Goal: Task Accomplishment & Management: Manage account settings

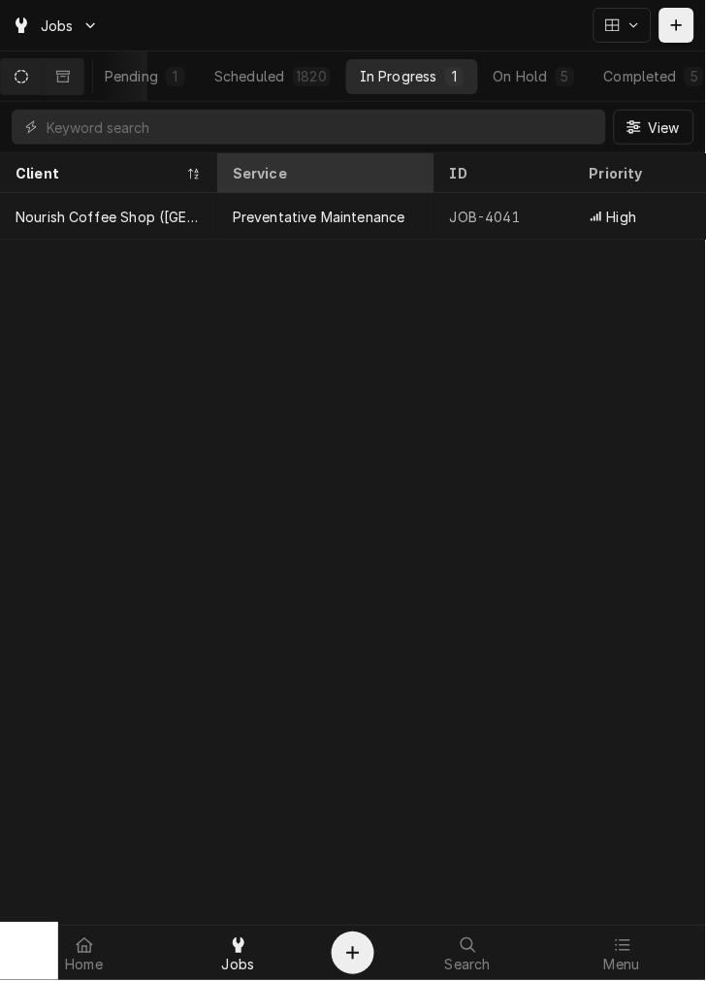
scroll to position [0, 169]
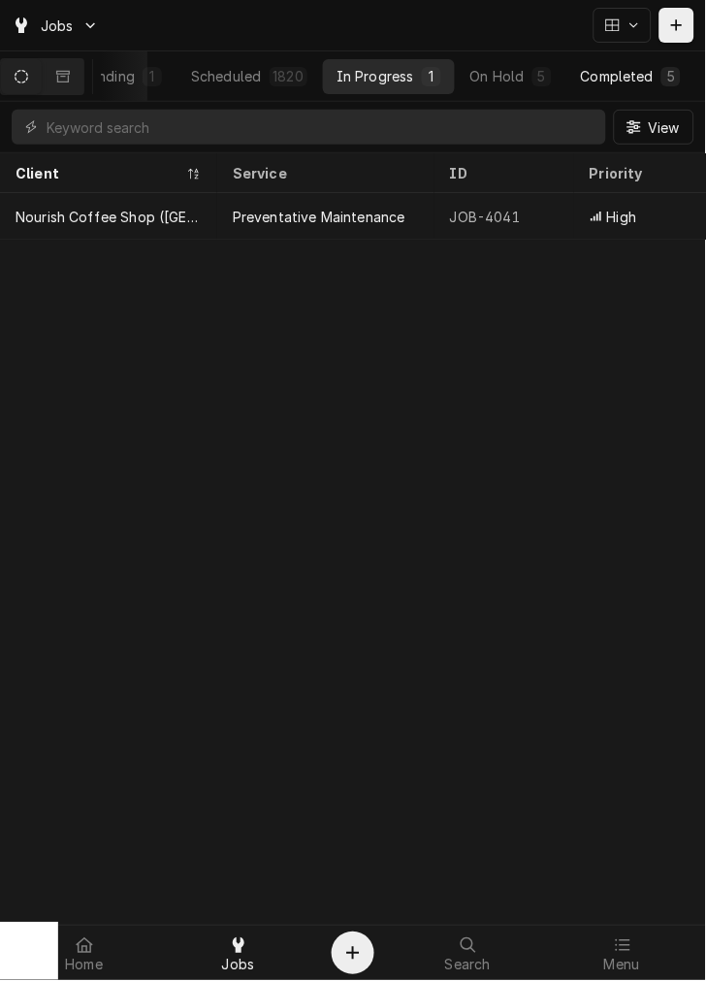
click at [624, 66] on div "Completed" at bounding box center [617, 76] width 73 height 20
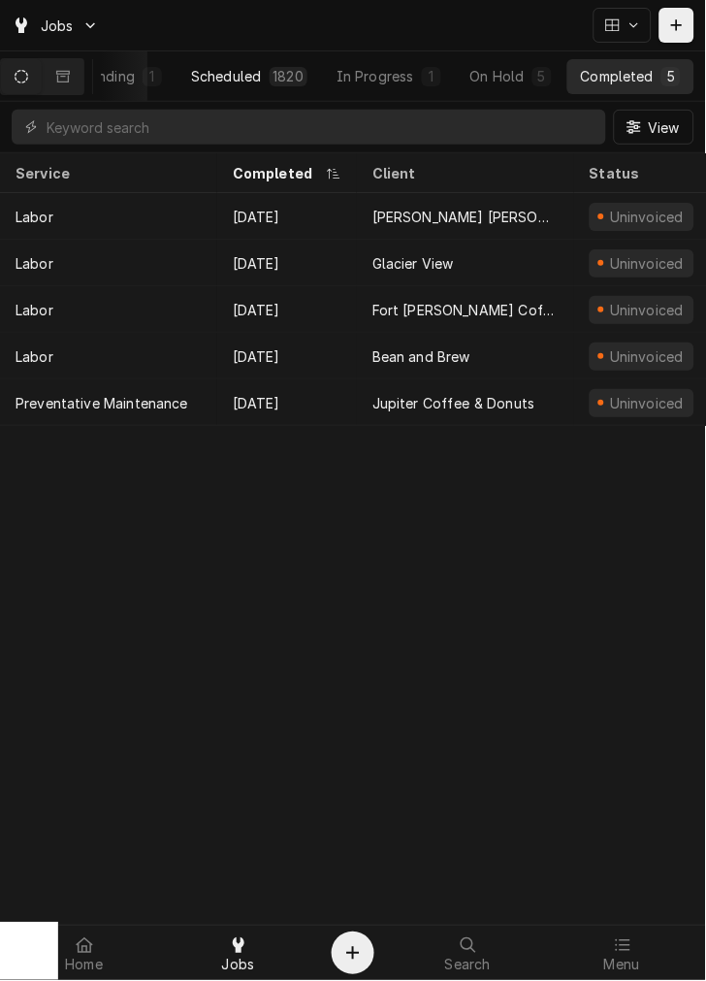
click at [277, 80] on div "1820" at bounding box center [289, 76] width 39 height 19
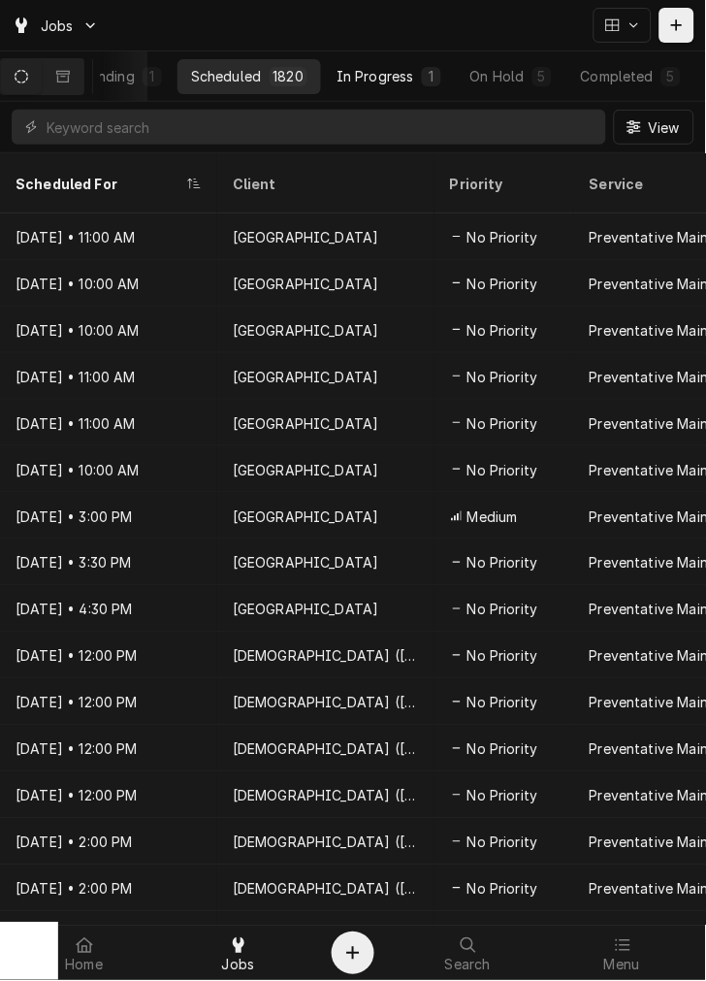
click at [407, 73] on div "In Progress" at bounding box center [376, 76] width 78 height 20
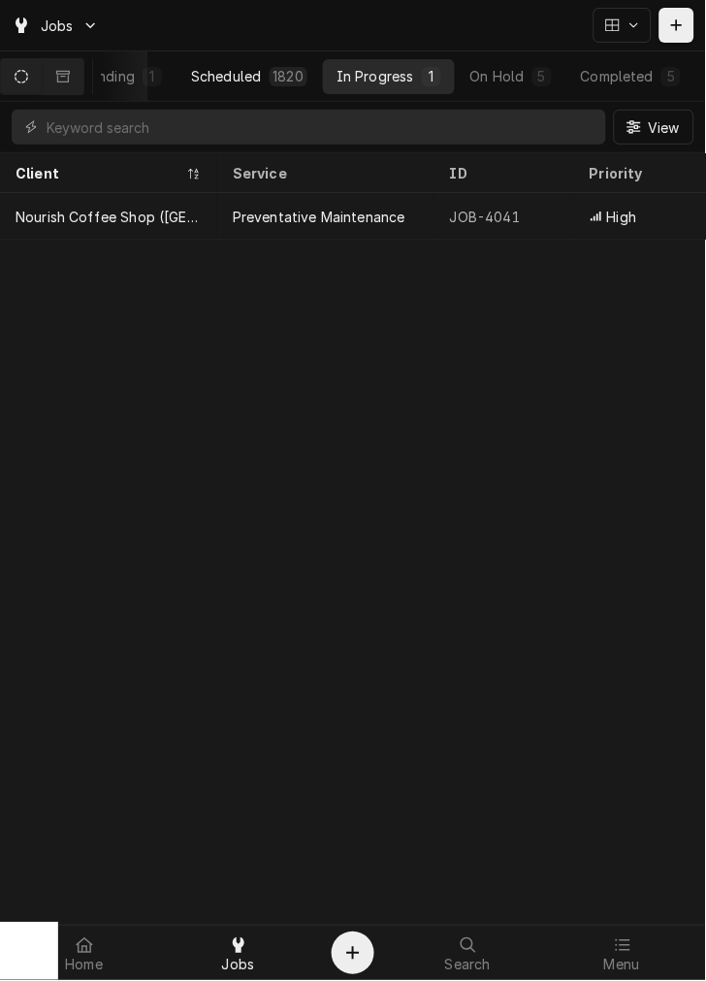
drag, startPoint x: 595, startPoint y: 74, endPoint x: 276, endPoint y: 66, distance: 319.3
click at [276, 66] on div "All Open 1832 Pending 1 Scheduled 1820 In Progress 1 On Hold 5 Completed 5" at bounding box center [315, 76] width 759 height 35
click at [276, 67] on div "1820" at bounding box center [289, 76] width 39 height 19
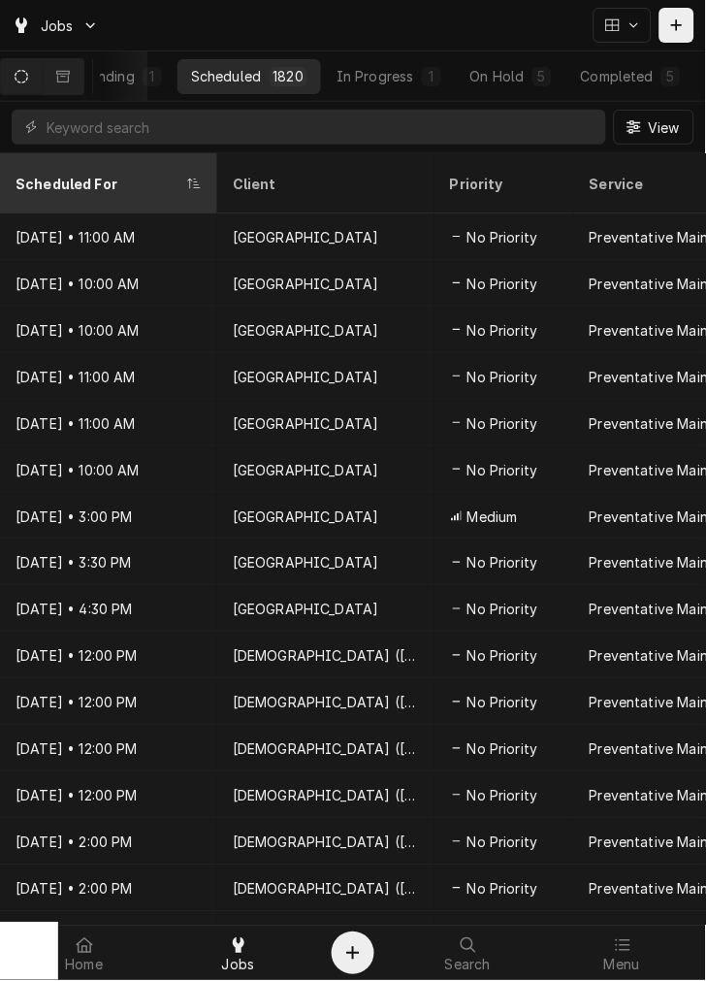
click at [75, 176] on div "Scheduled For" at bounding box center [99, 184] width 167 height 20
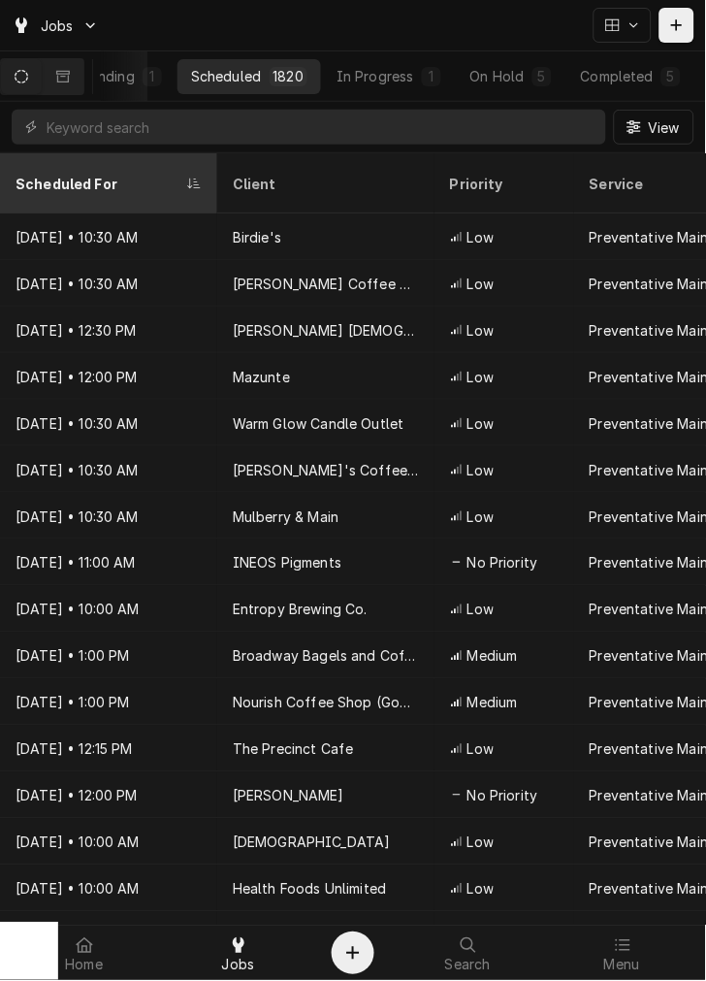
click at [90, 180] on div "Scheduled For" at bounding box center [109, 183] width 210 height 52
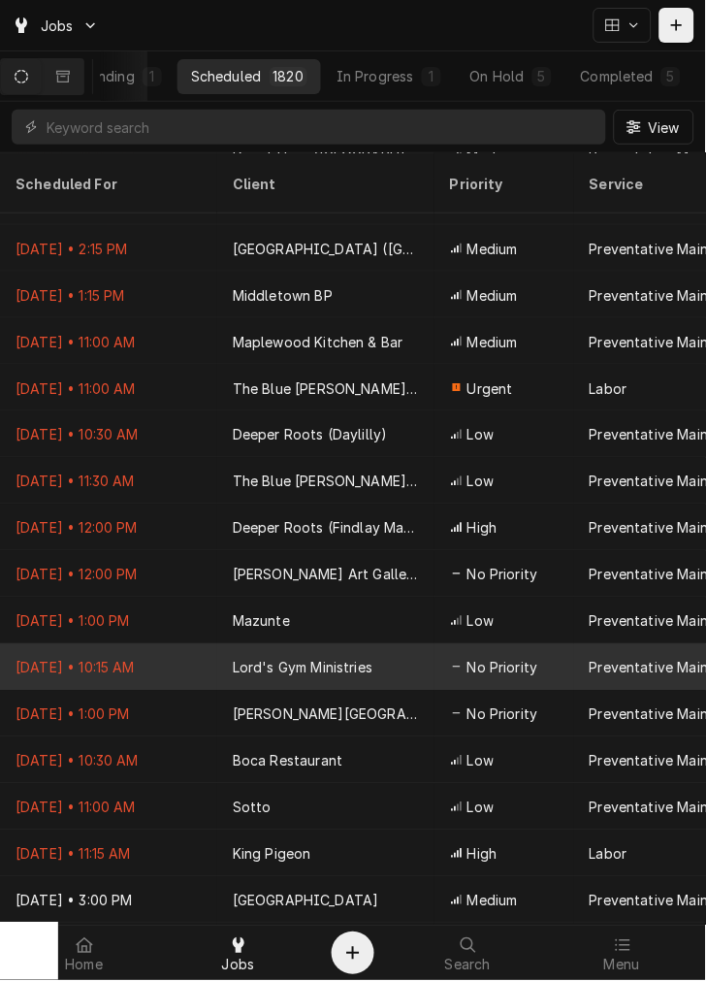
scroll to position [256, 0]
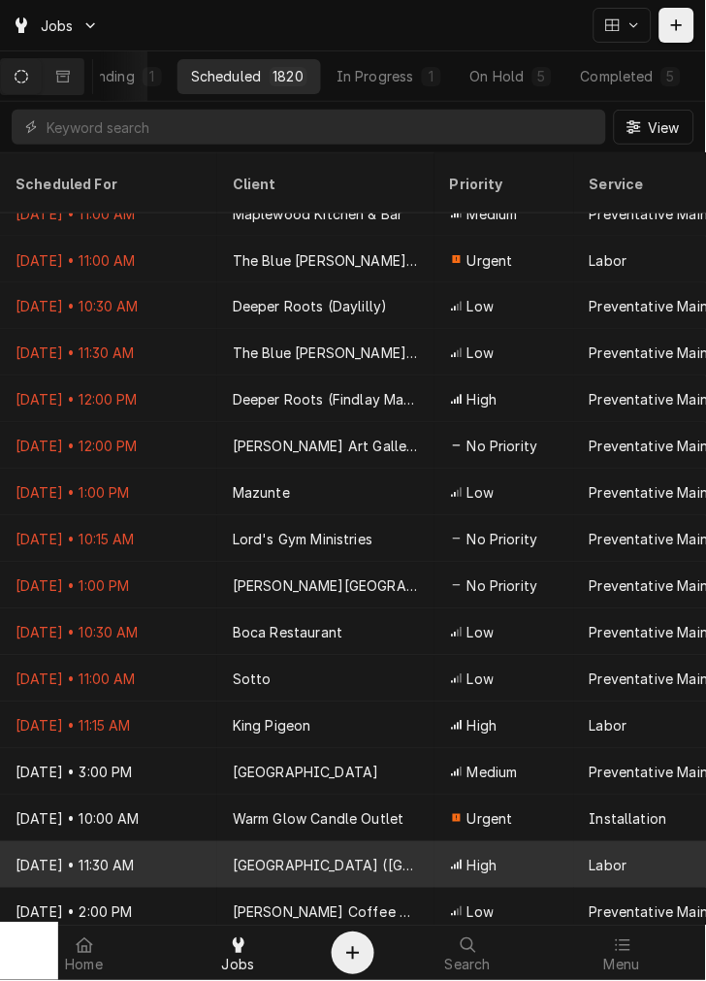
click at [383, 856] on div "Donut Palace (Trotwood)" at bounding box center [326, 866] width 186 height 20
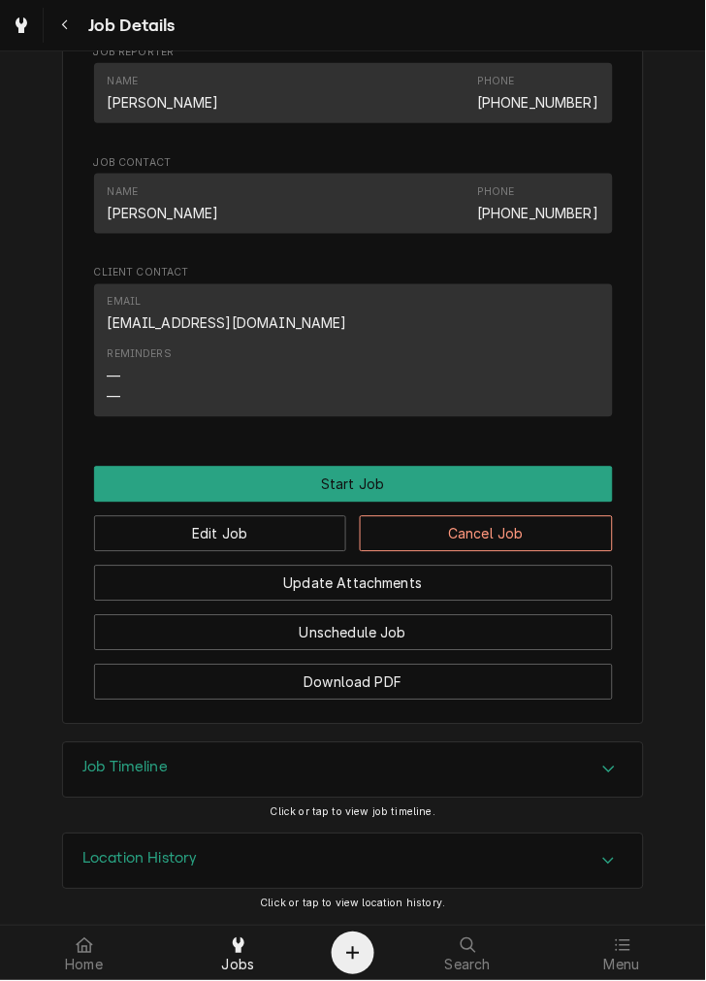
scroll to position [1023, 0]
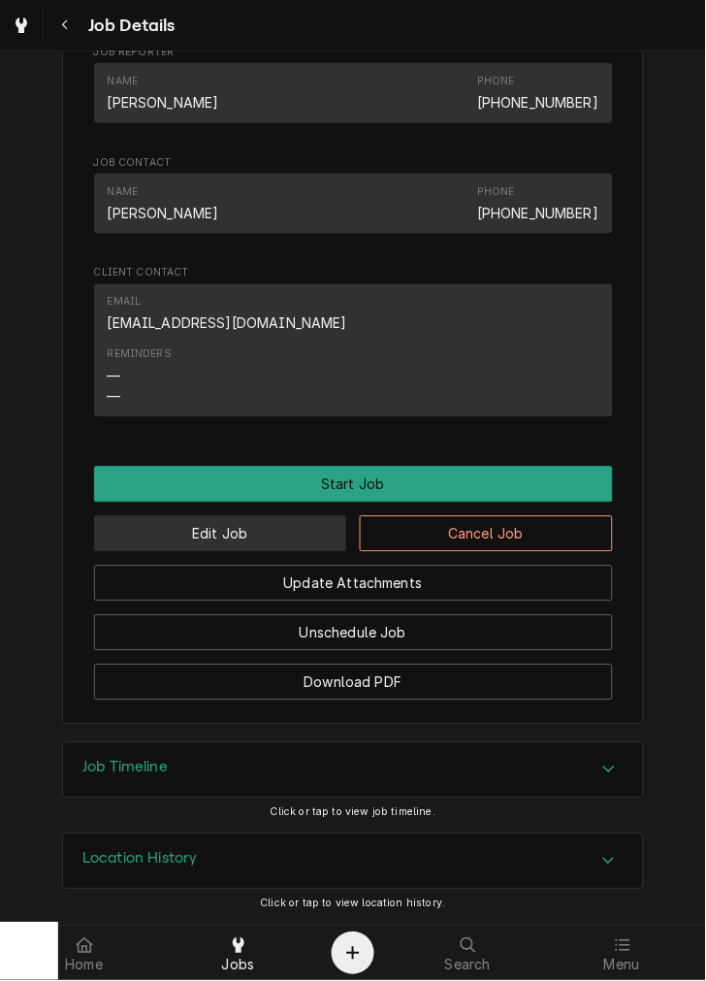
click at [283, 536] on button "Edit Job" at bounding box center [220, 534] width 253 height 36
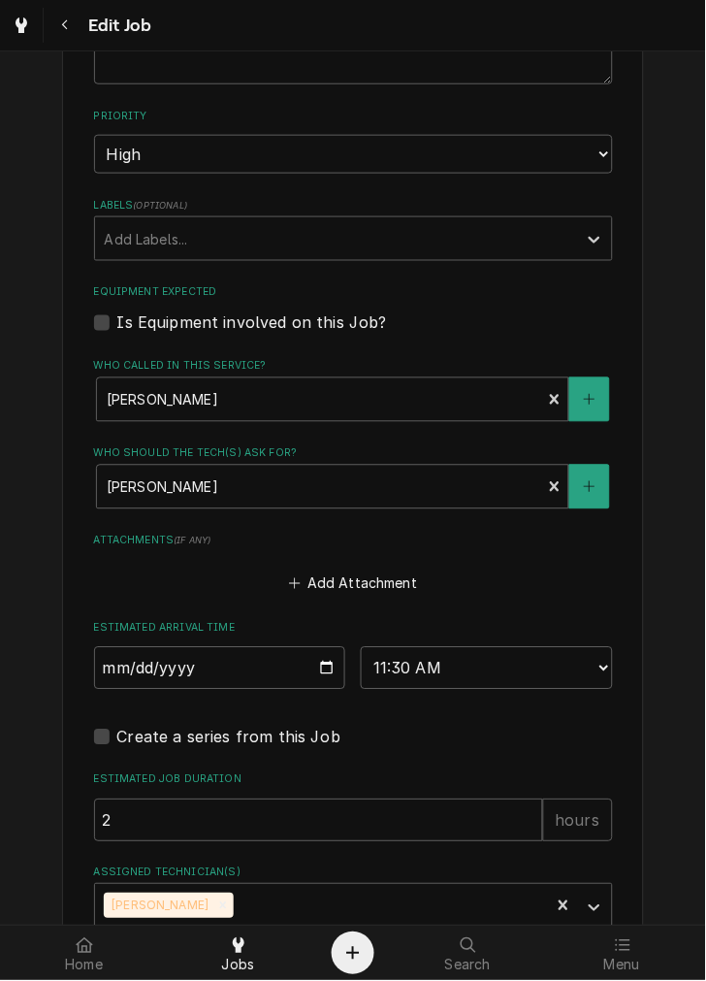
scroll to position [1096, 0]
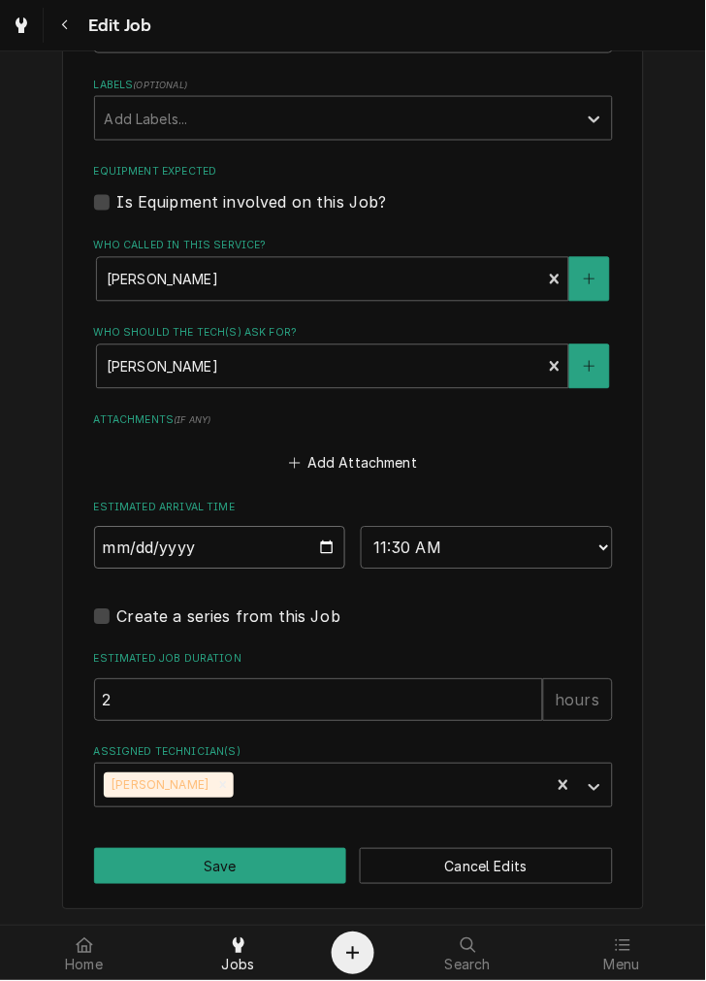
click at [306, 549] on input "2025-09-09" at bounding box center [220, 548] width 252 height 43
click at [327, 544] on input "2025-09-09" at bounding box center [220, 548] width 252 height 43
type textarea "x"
type input "2025-09-10"
type textarea "x"
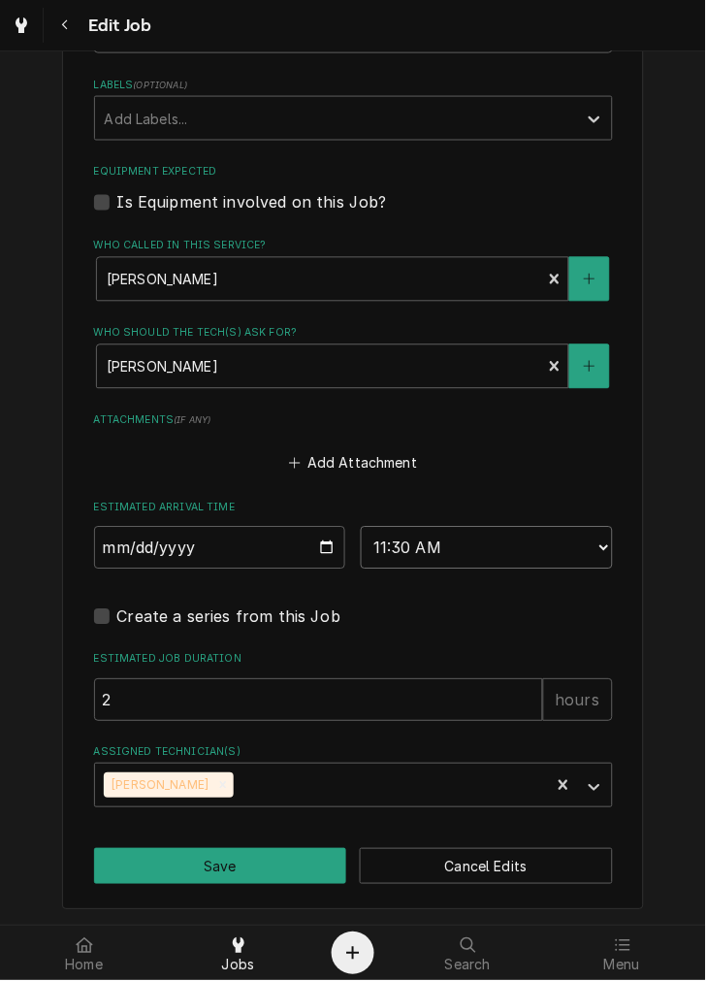
click at [521, 548] on select "AM / PM 6:00 AM 6:15 AM 6:30 AM 6:45 AM 7:00 AM 7:15 AM 7:30 AM 7:45 AM 8:00 AM…" at bounding box center [487, 548] width 252 height 43
select select "13:00:00"
click at [361, 527] on select "AM / PM 6:00 AM 6:15 AM 6:30 AM 6:45 AM 7:00 AM 7:15 AM 7:30 AM 7:45 AM 8:00 AM…" at bounding box center [487, 548] width 252 height 43
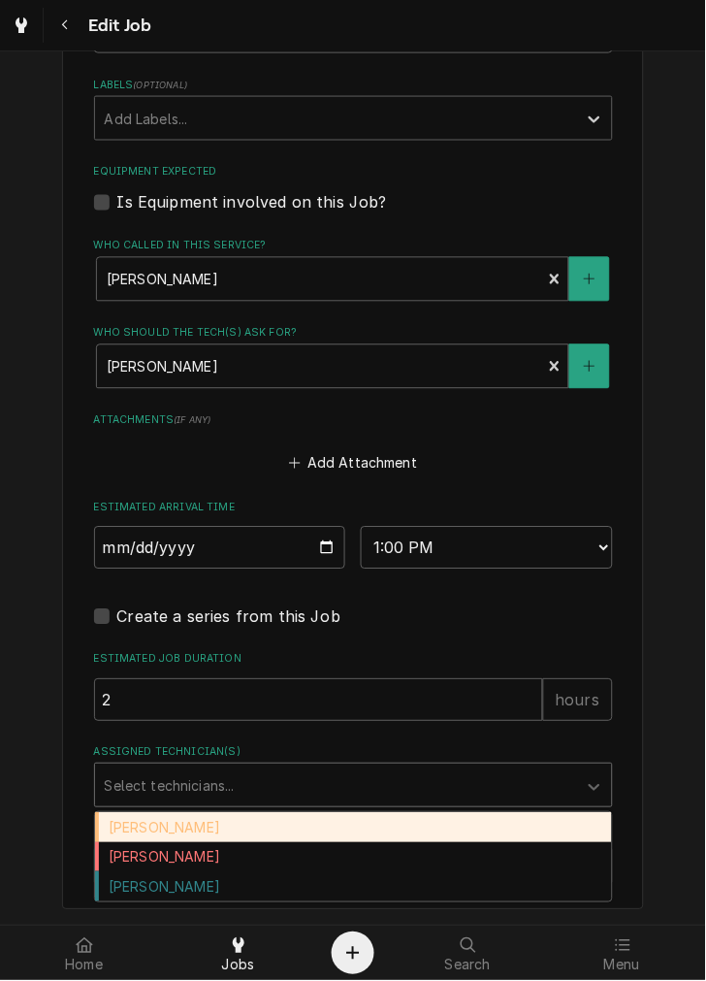
click at [198, 863] on div "Dane Vagedes" at bounding box center [353, 858] width 517 height 30
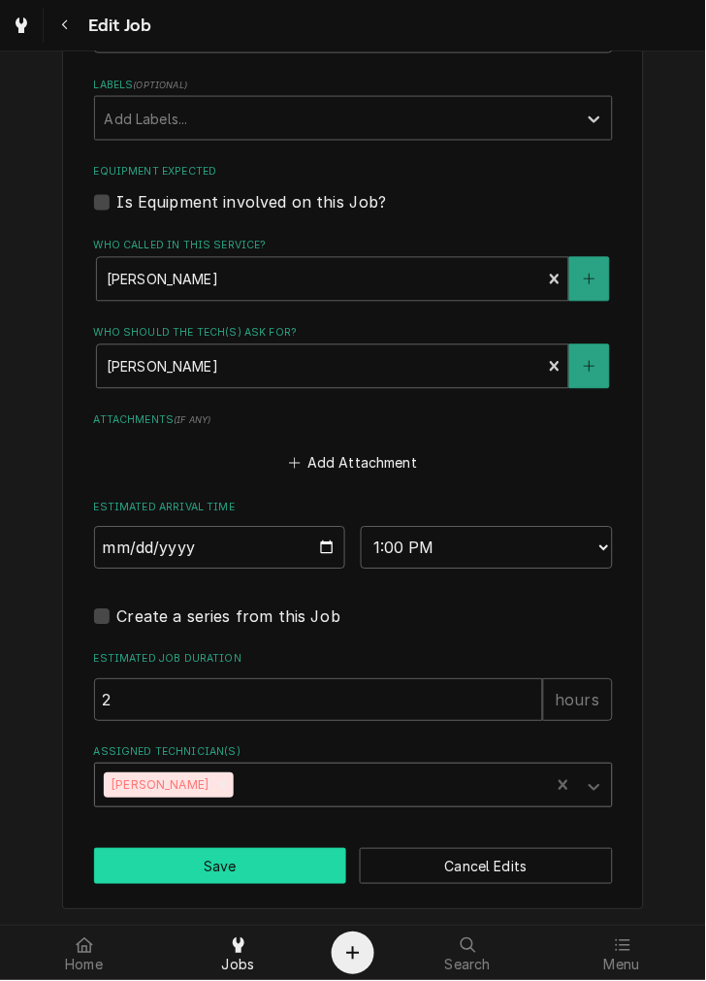
click at [229, 863] on button "Save" at bounding box center [220, 867] width 253 height 36
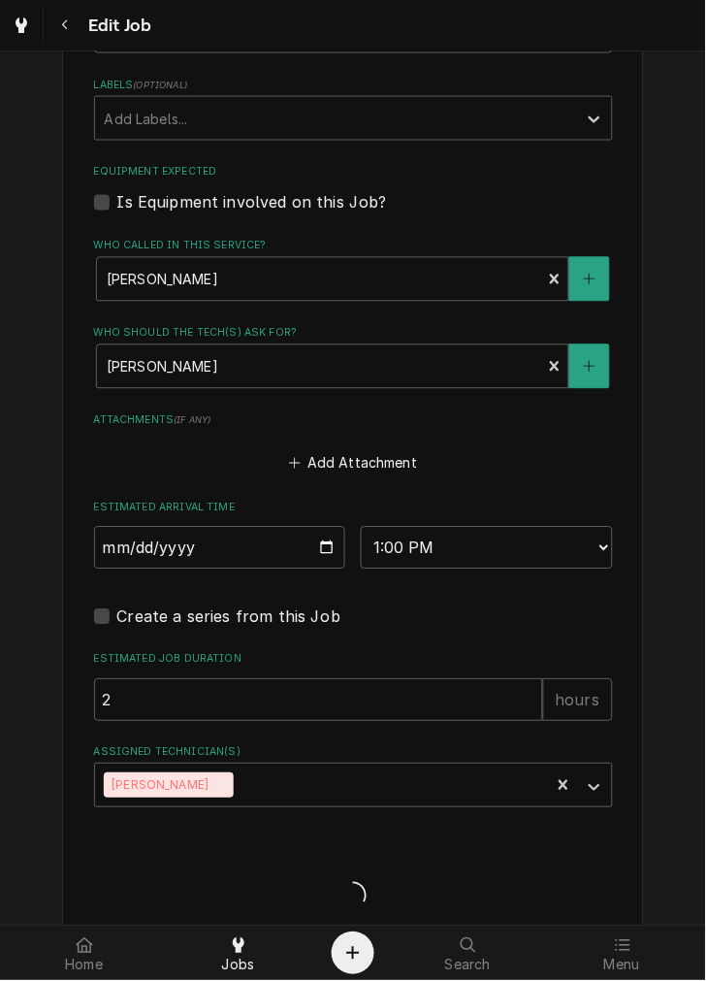
type textarea "x"
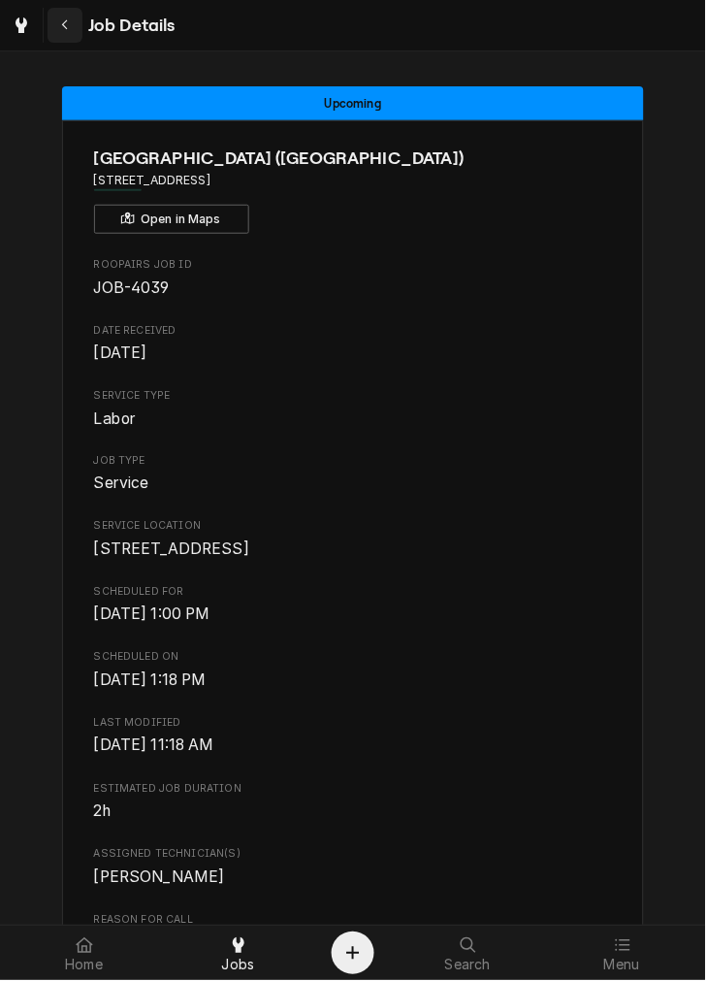
click at [73, 24] on div "Navigate back" at bounding box center [64, 25] width 19 height 19
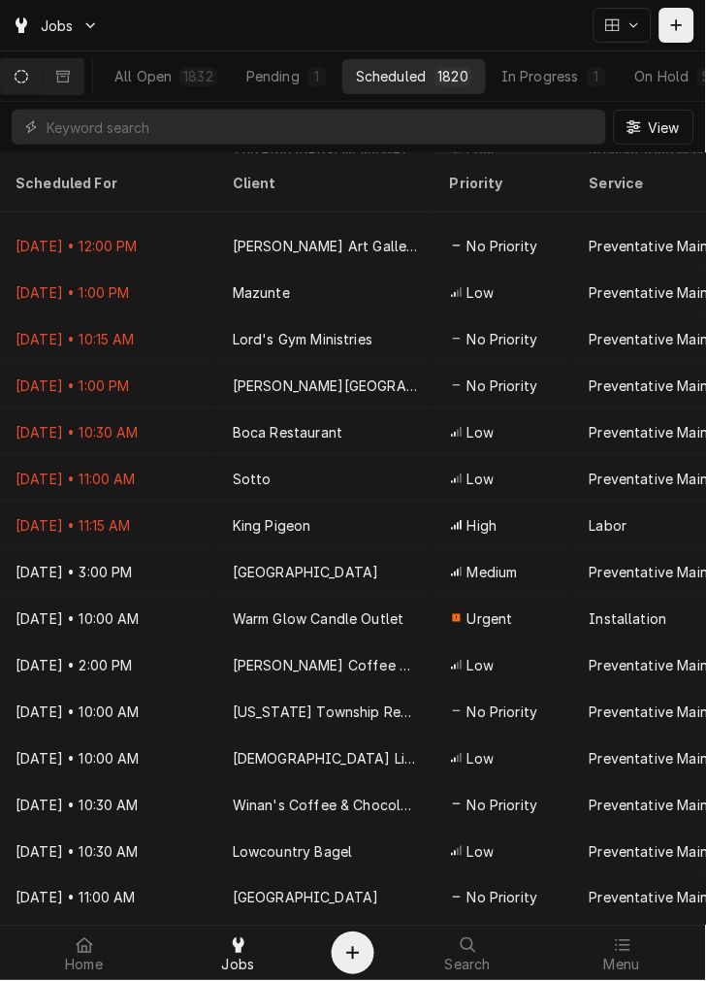
scroll to position [457, 0]
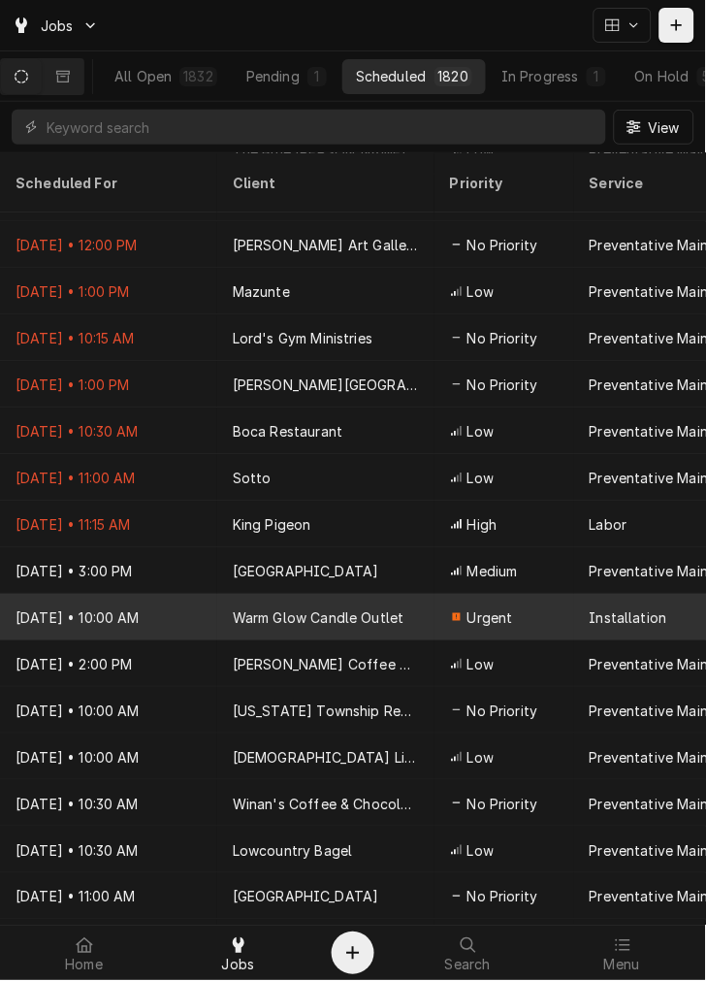
click at [611, 608] on div "Installation" at bounding box center [629, 618] width 78 height 20
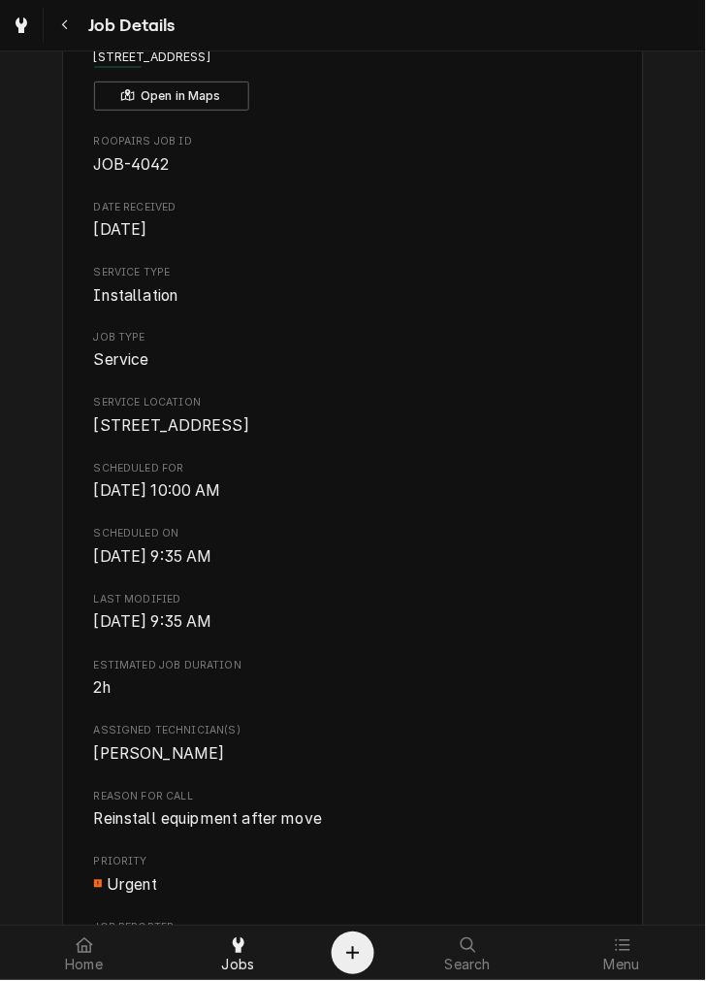
scroll to position [121, 0]
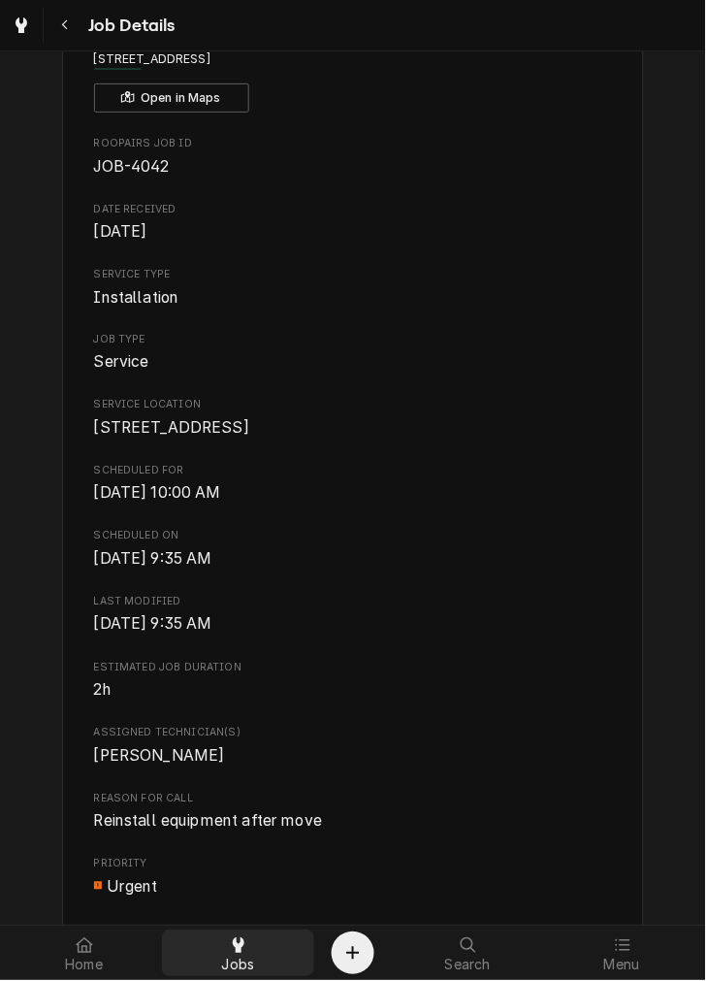
click at [244, 955] on div at bounding box center [238, 945] width 23 height 23
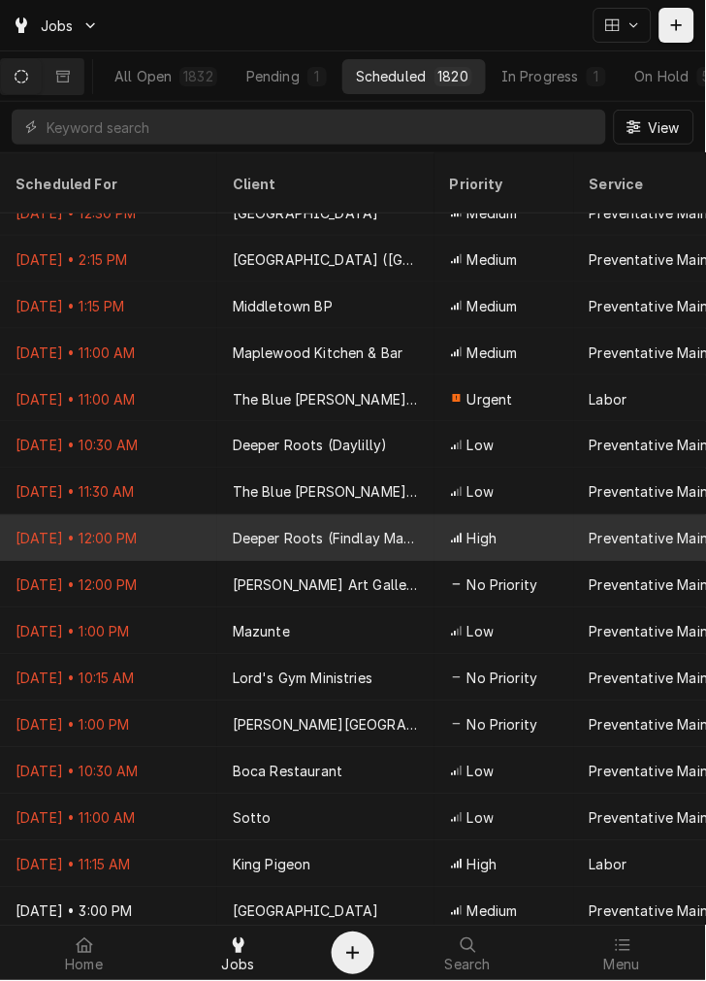
scroll to position [119, 0]
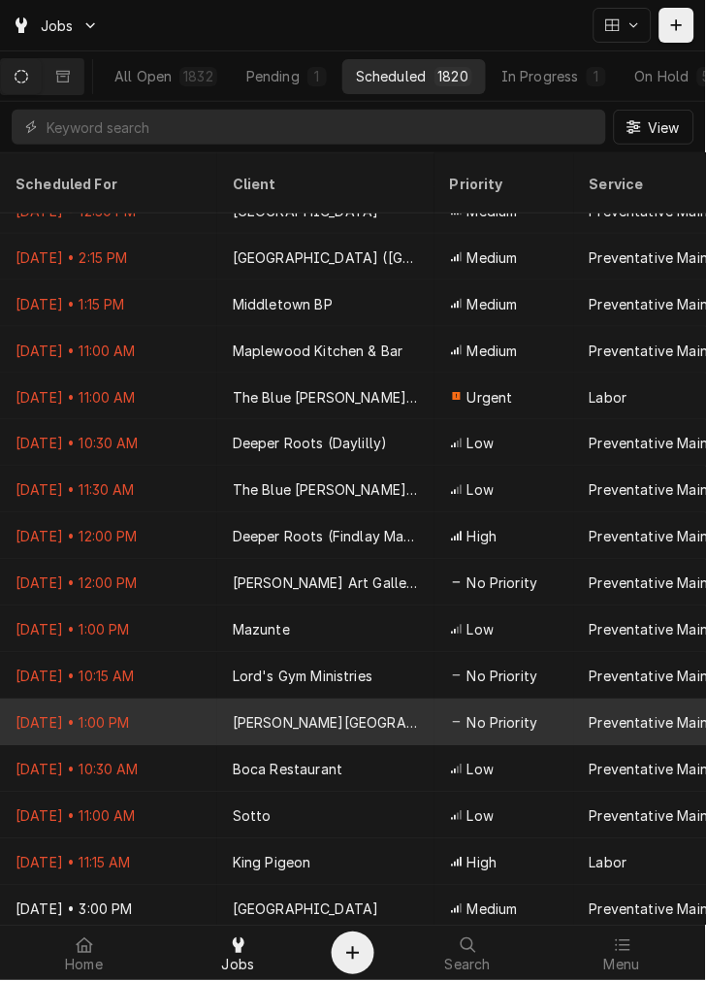
click at [353, 700] on div "[PERSON_NAME][GEOGRAPHIC_DATA]" at bounding box center [325, 723] width 217 height 47
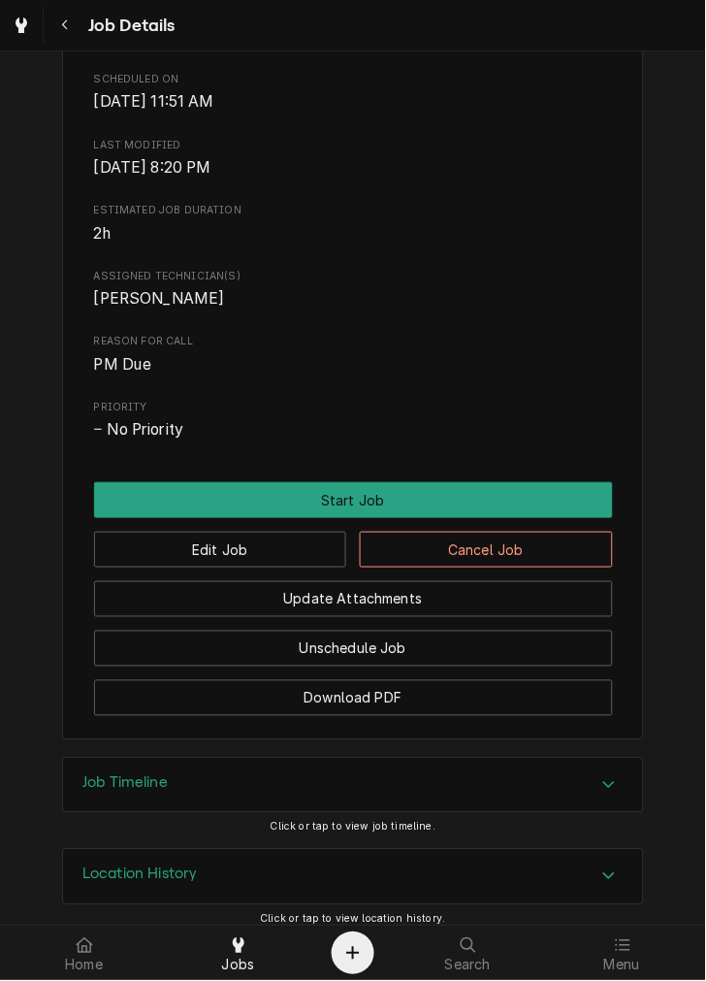
scroll to position [642, 0]
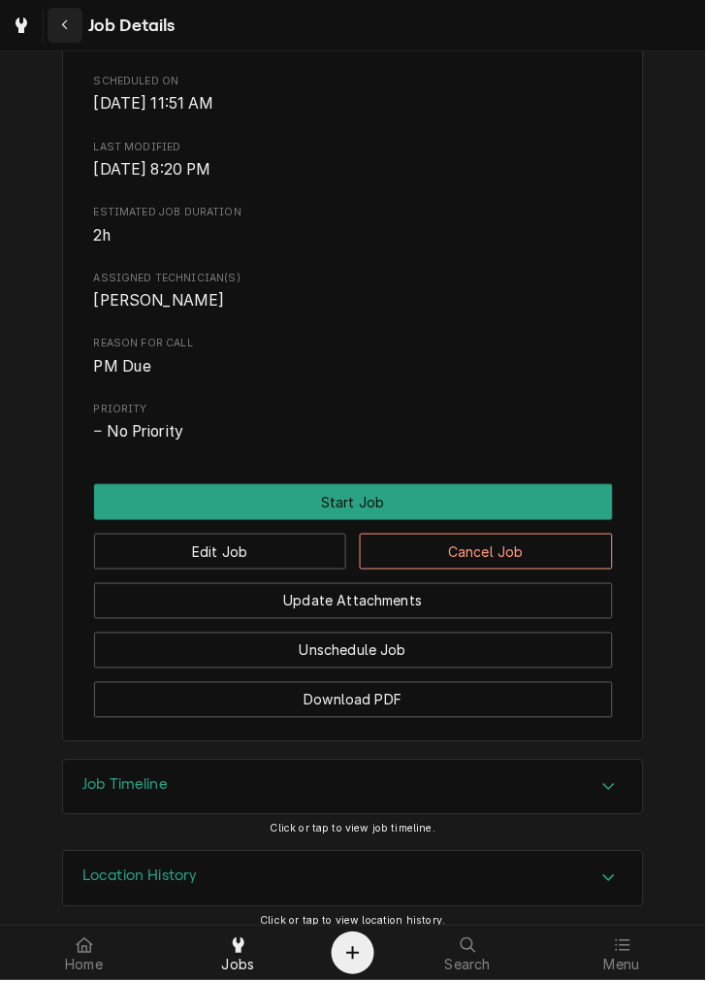
click at [74, 16] on div "Navigate back" at bounding box center [64, 25] width 19 height 19
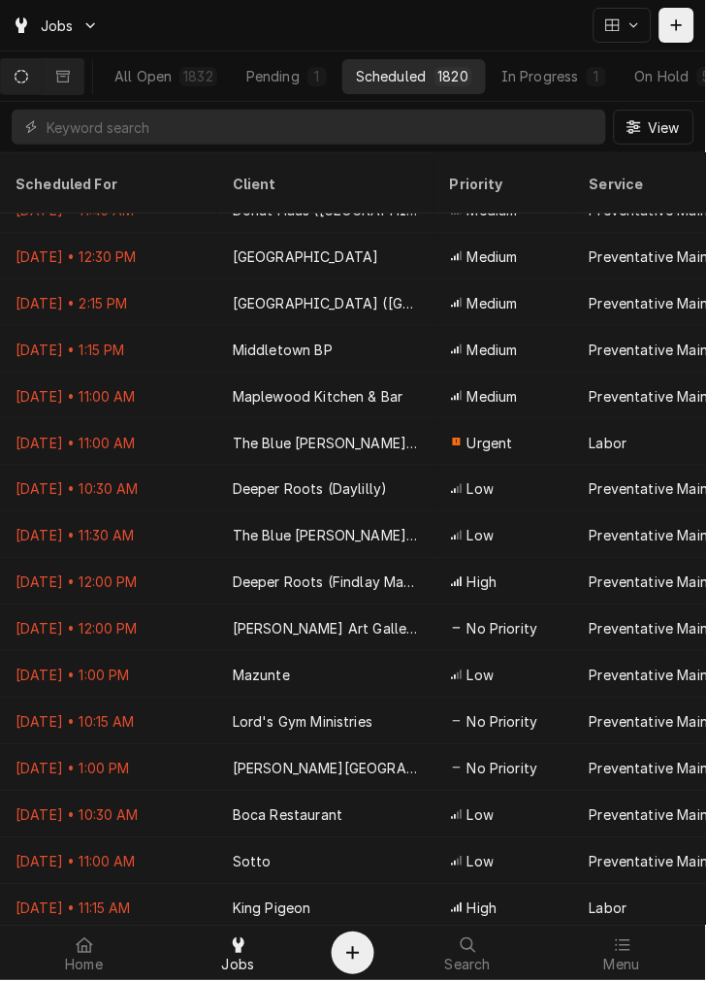
scroll to position [81, 0]
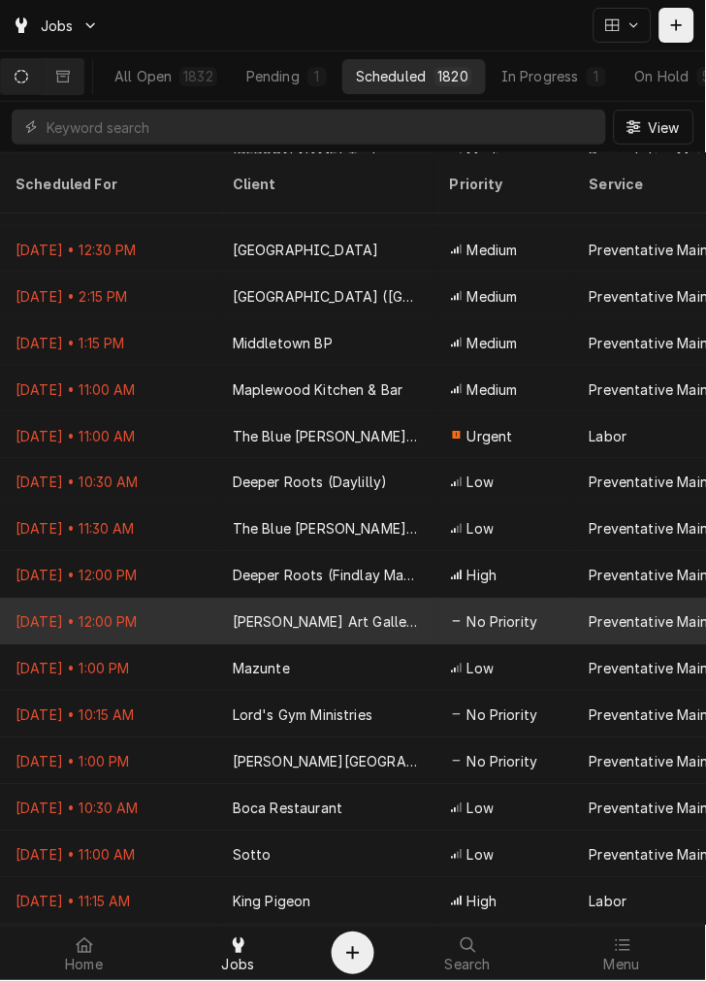
click at [375, 612] on div "[PERSON_NAME] Art Gallery and Coffee Shop" at bounding box center [326, 622] width 186 height 20
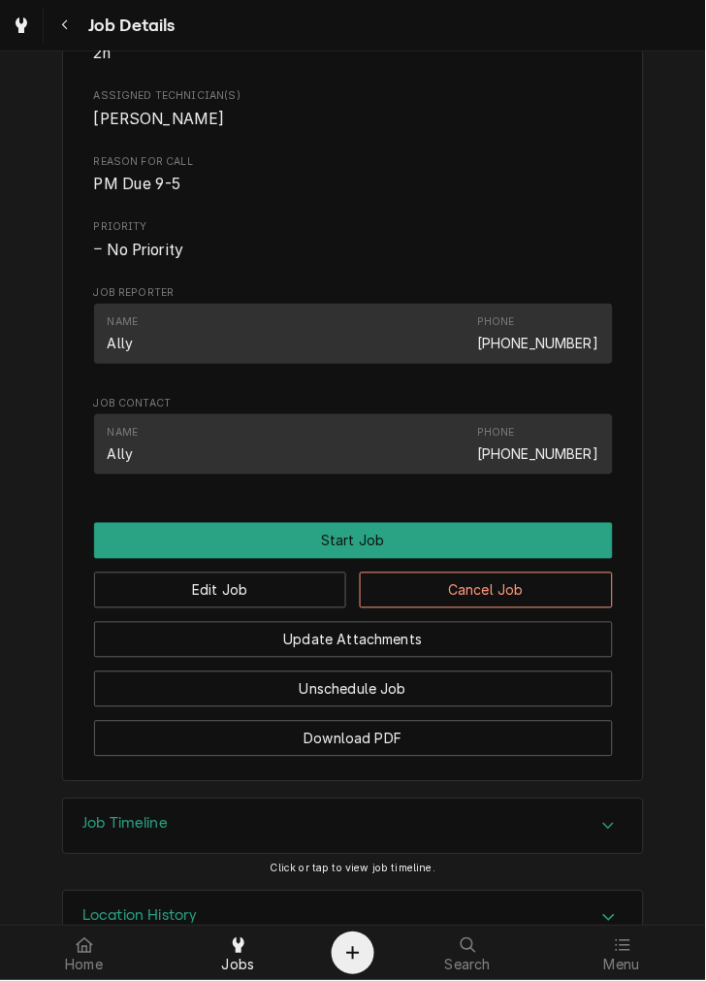
scroll to position [765, 0]
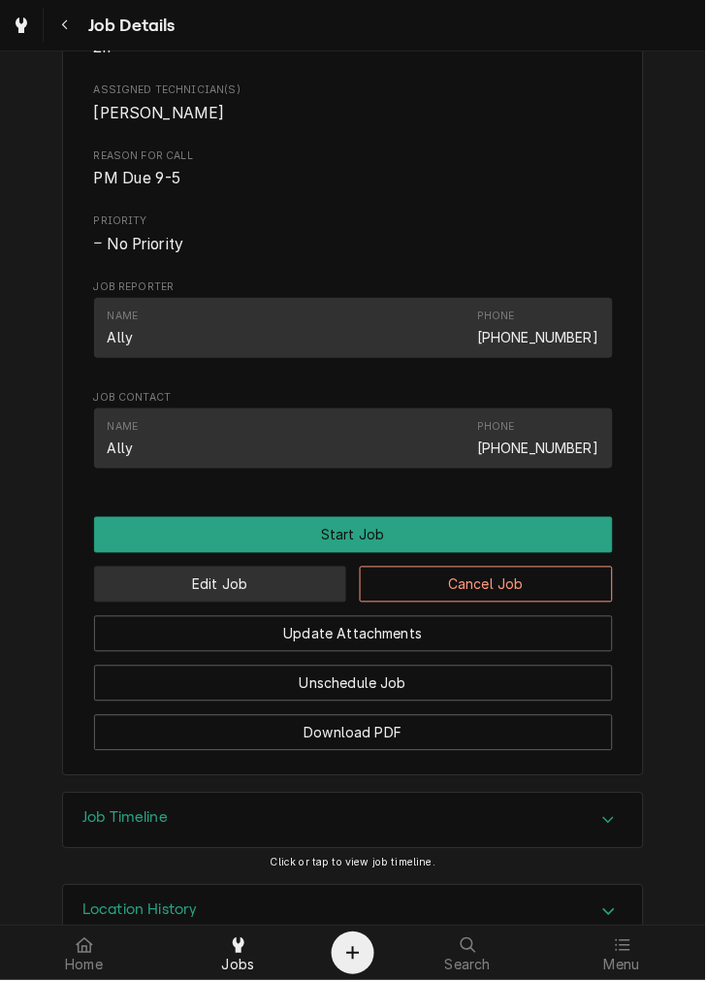
click at [286, 603] on button "Edit Job" at bounding box center [220, 585] width 253 height 36
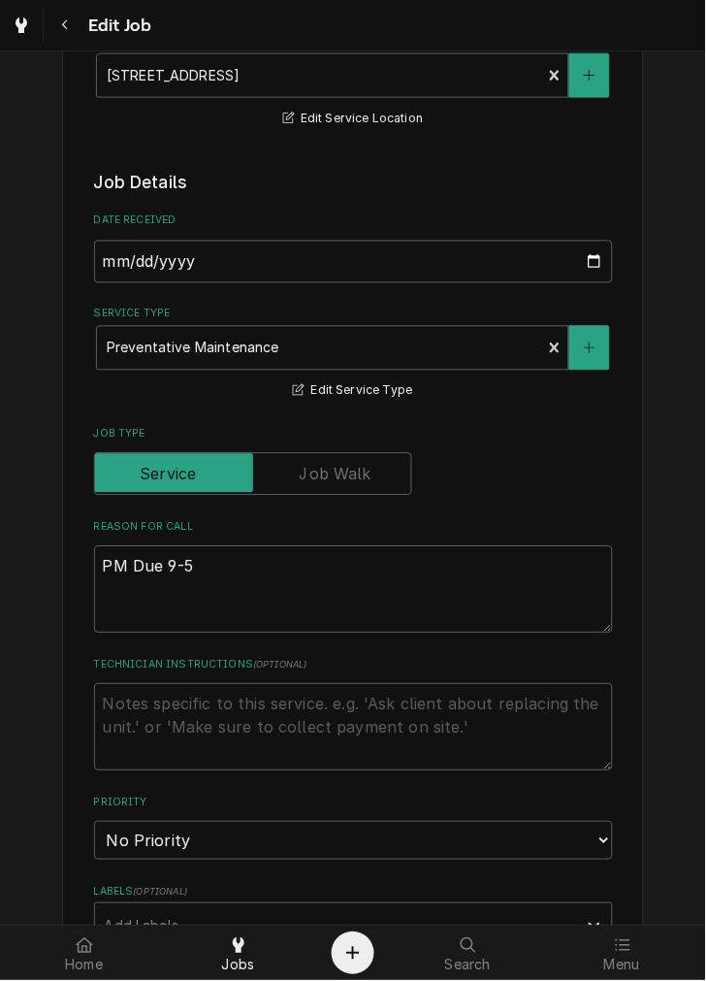
scroll to position [353, 0]
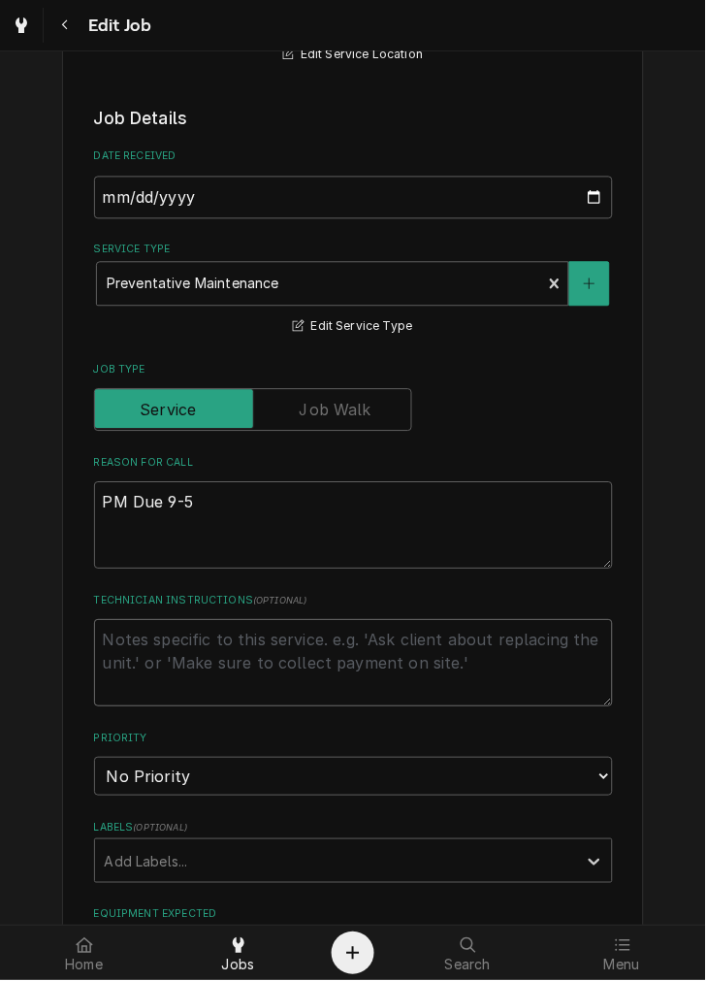
click at [375, 664] on textarea "Technician Instructions ( optional )" at bounding box center [353, 663] width 519 height 87
type textarea "x"
type textarea "d"
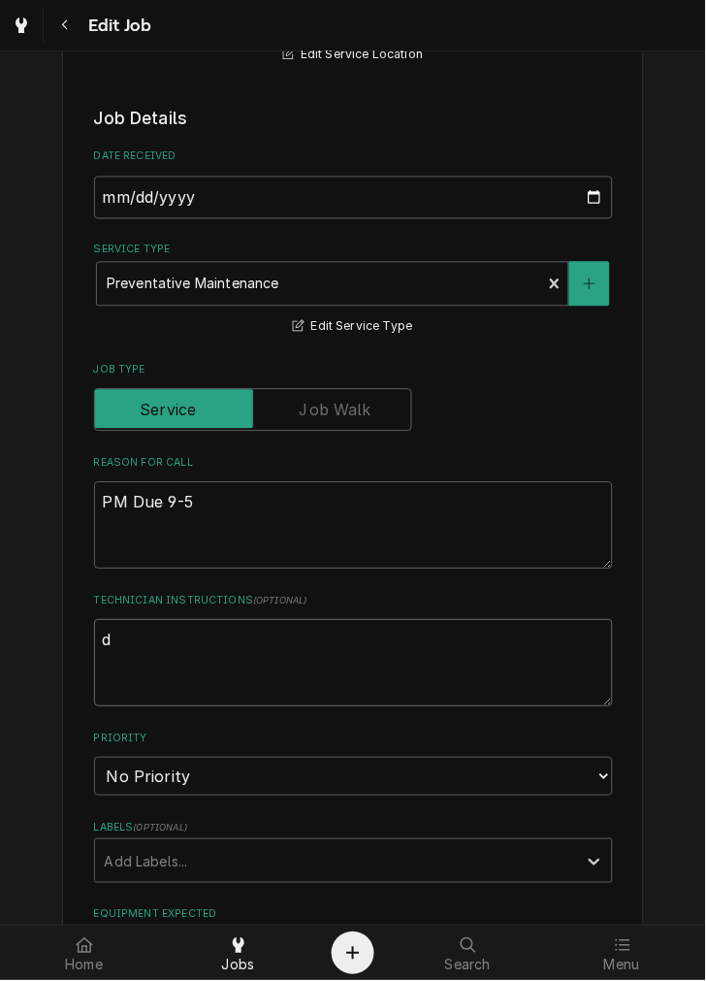
type textarea "x"
type textarea "da"
type textarea "x"
type textarea "dam"
type textarea "x"
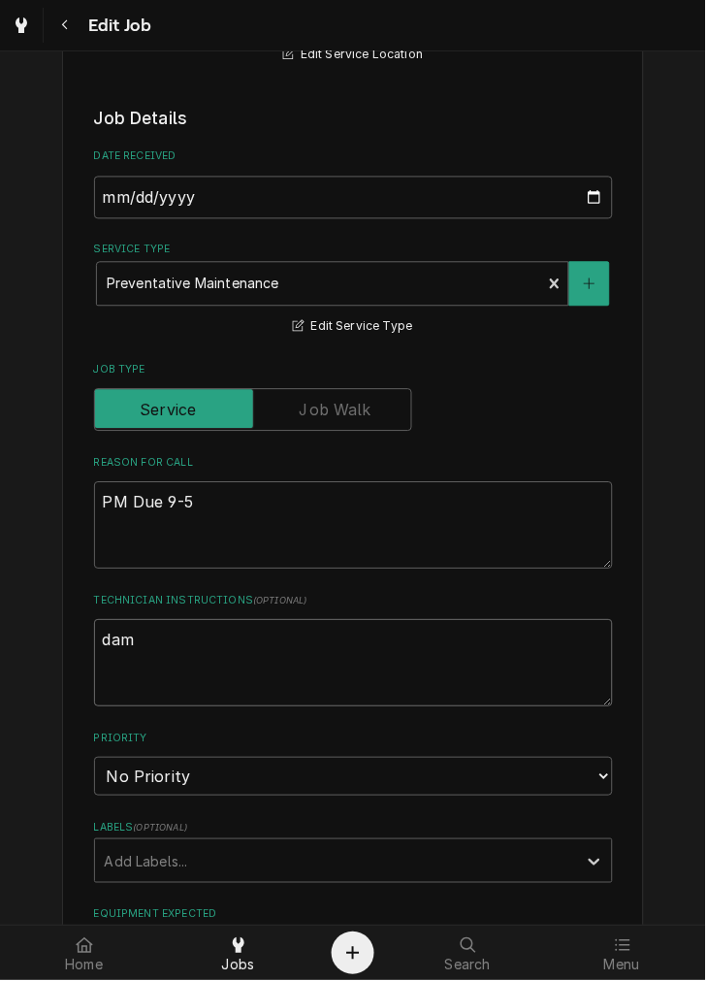
type textarea "damo"
type textarea "x"
type textarea "damon"
type textarea "x"
type textarea "damon"
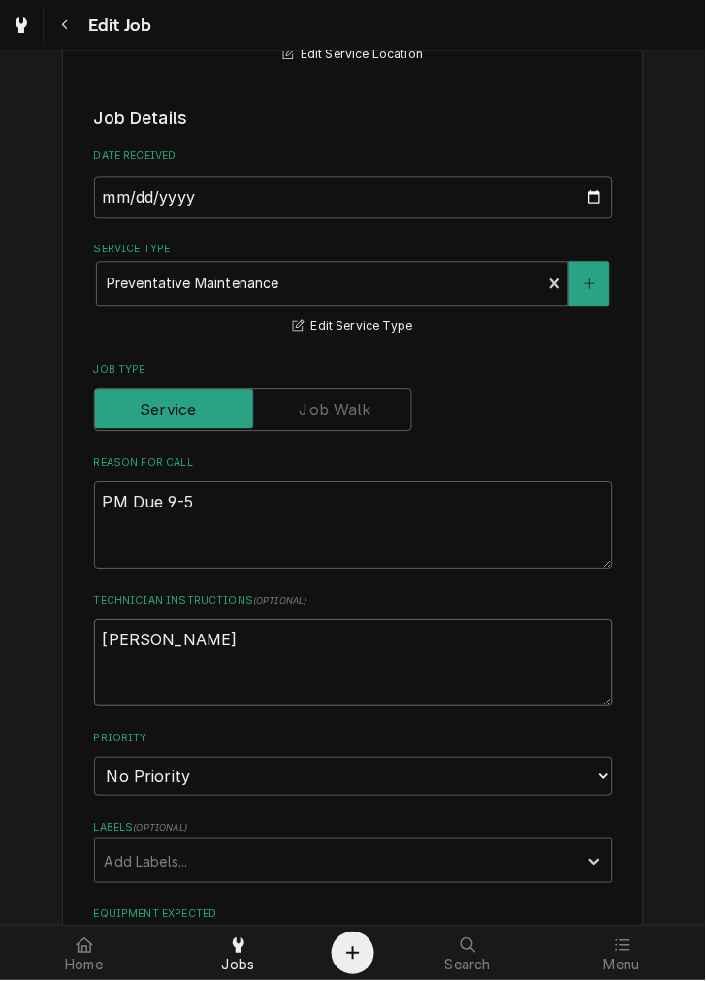
type textarea "x"
type textarea "damon r"
type textarea "x"
type textarea "damon re"
type textarea "x"
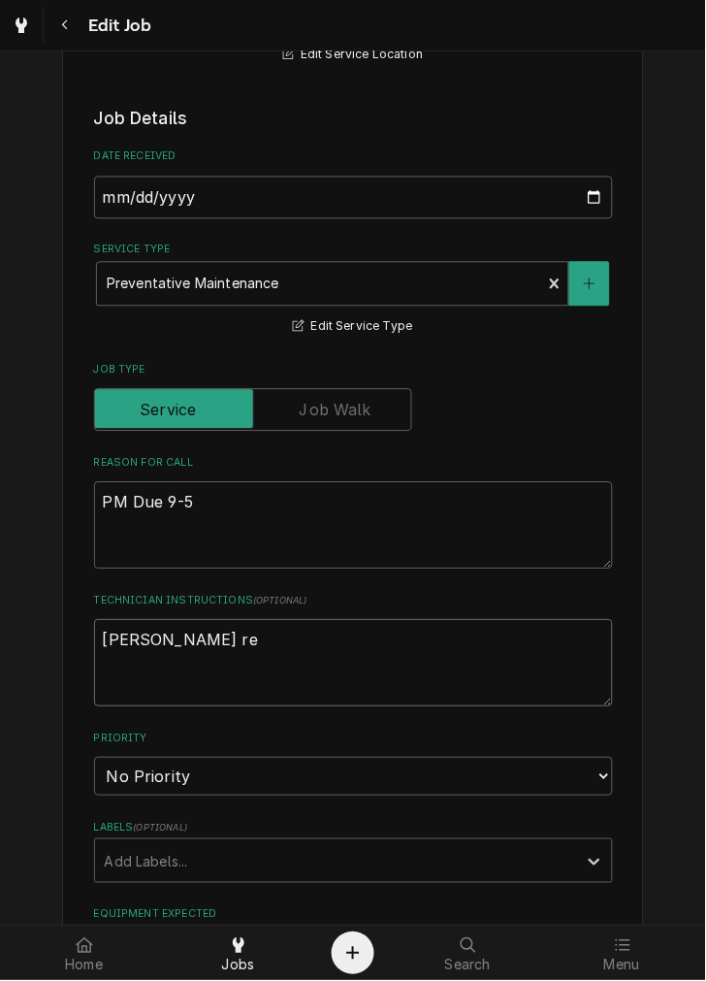
type textarea "damon rea"
type textarea "x"
type textarea "damon reach"
type textarea "x"
type textarea "damon reache"
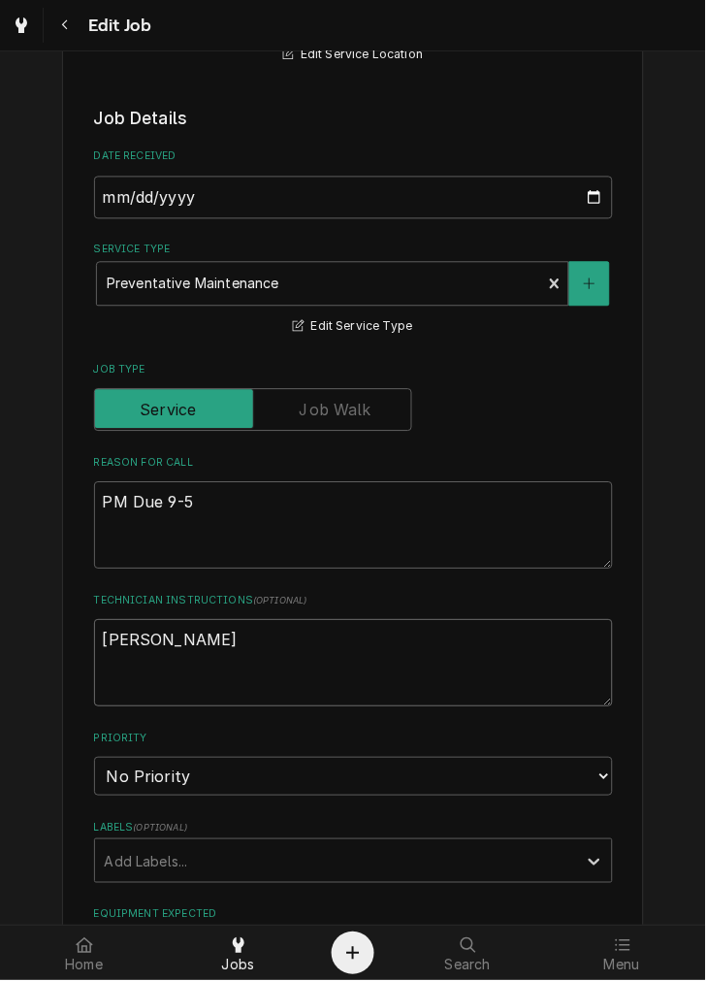
type textarea "x"
type textarea "damon reached"
type textarea "x"
type textarea "damon reached"
type textarea "x"
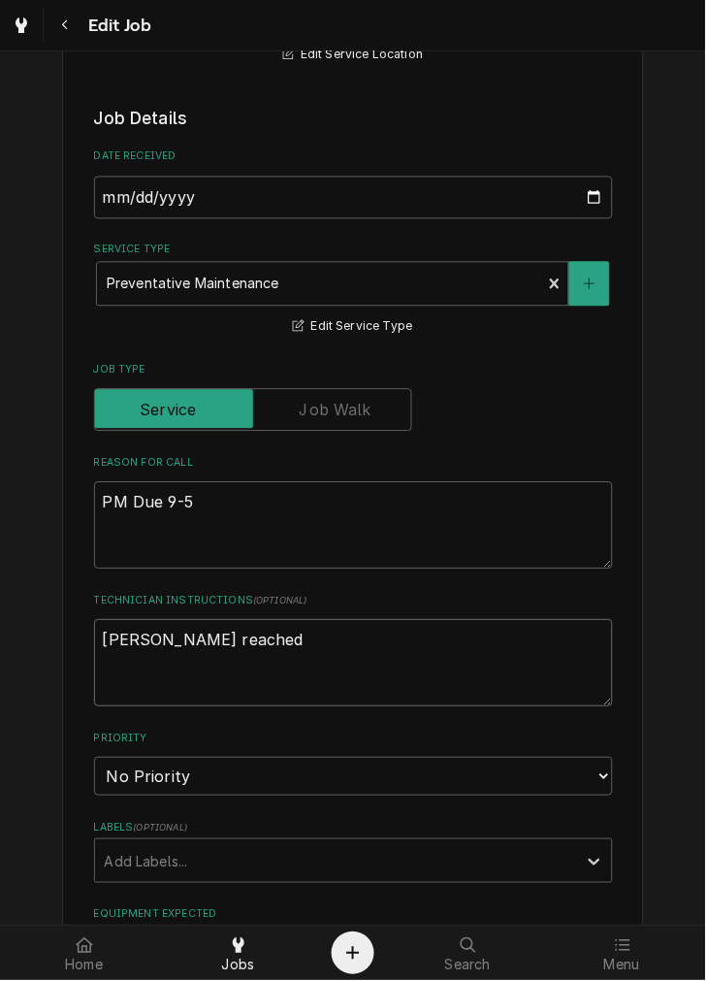
type textarea "damon reached o"
type textarea "x"
type textarea "damon reached ou"
type textarea "x"
type textarea "damon reached out"
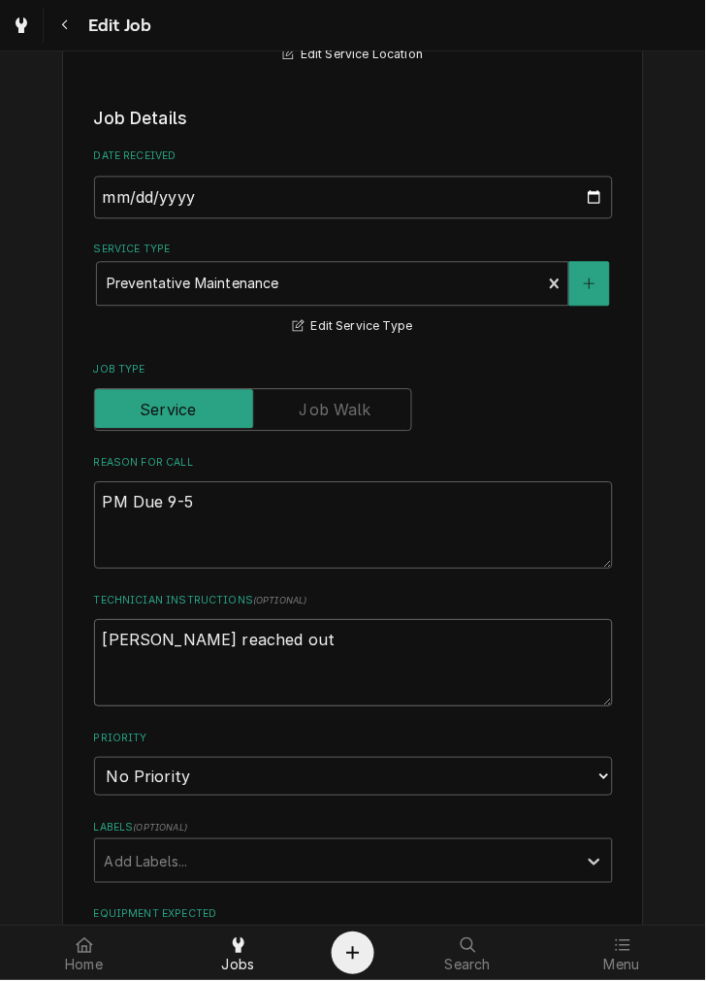
type textarea "x"
type textarea "damon reached out"
type textarea "x"
type textarea "damon reached out 9"
type textarea "x"
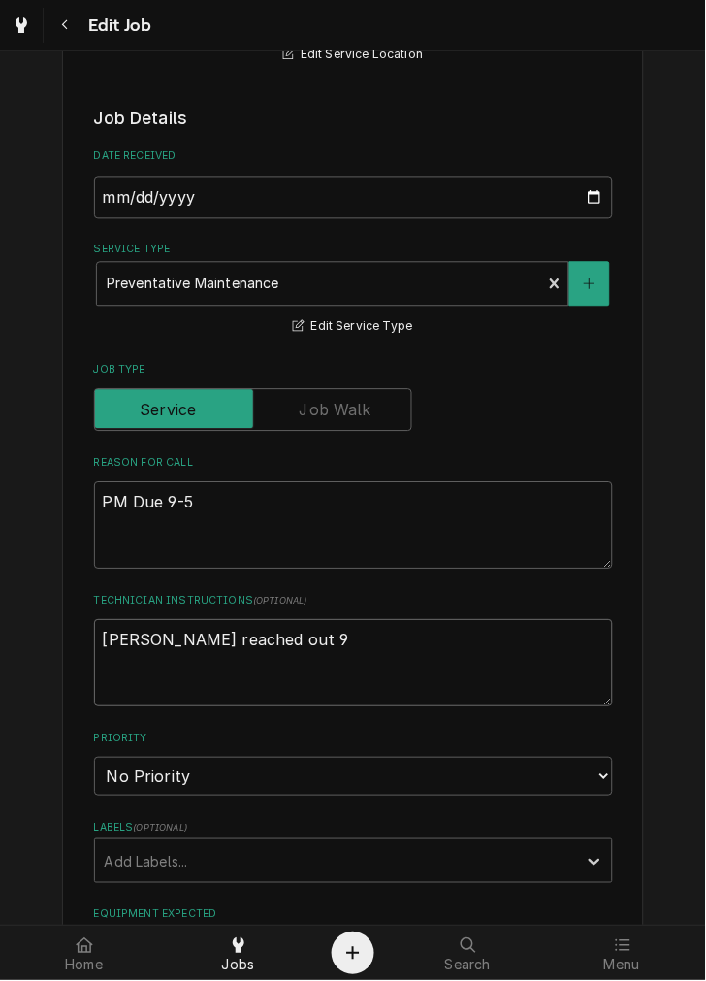
type textarea "damon reached out 9-"
type textarea "x"
type textarea "damon reached out 9-8"
type textarea "x"
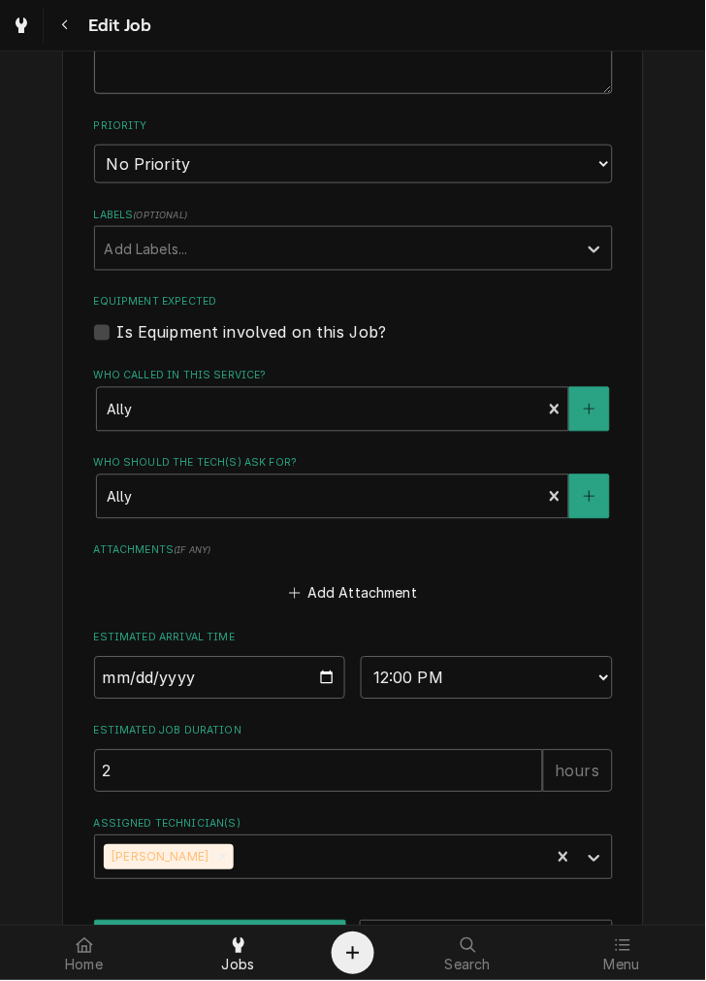
scroll to position [968, 0]
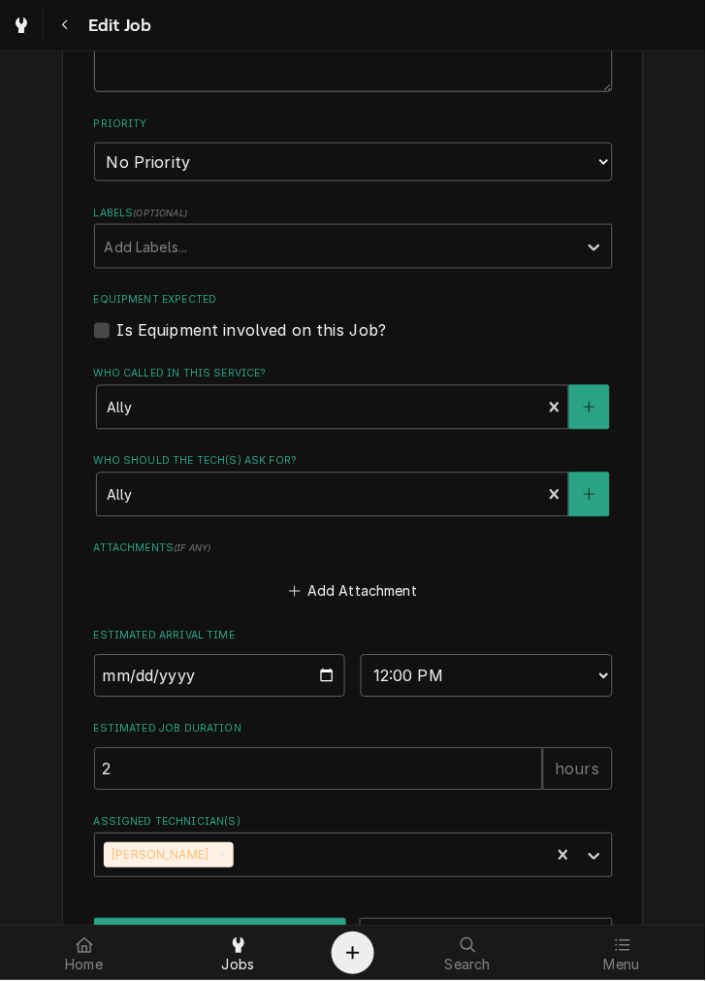
type textarea "damon reached out 9-8"
click at [321, 668] on input "2025-09-05" at bounding box center [220, 676] width 252 height 43
type textarea "x"
type input "2025-09-17"
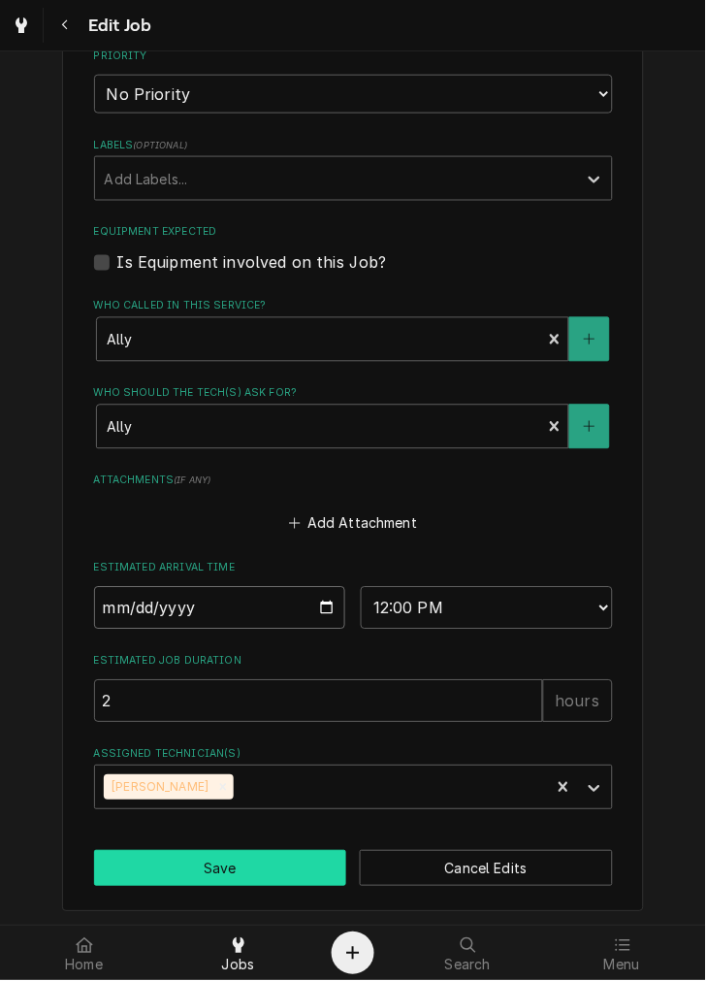
click at [257, 851] on button "Save" at bounding box center [220, 869] width 253 height 36
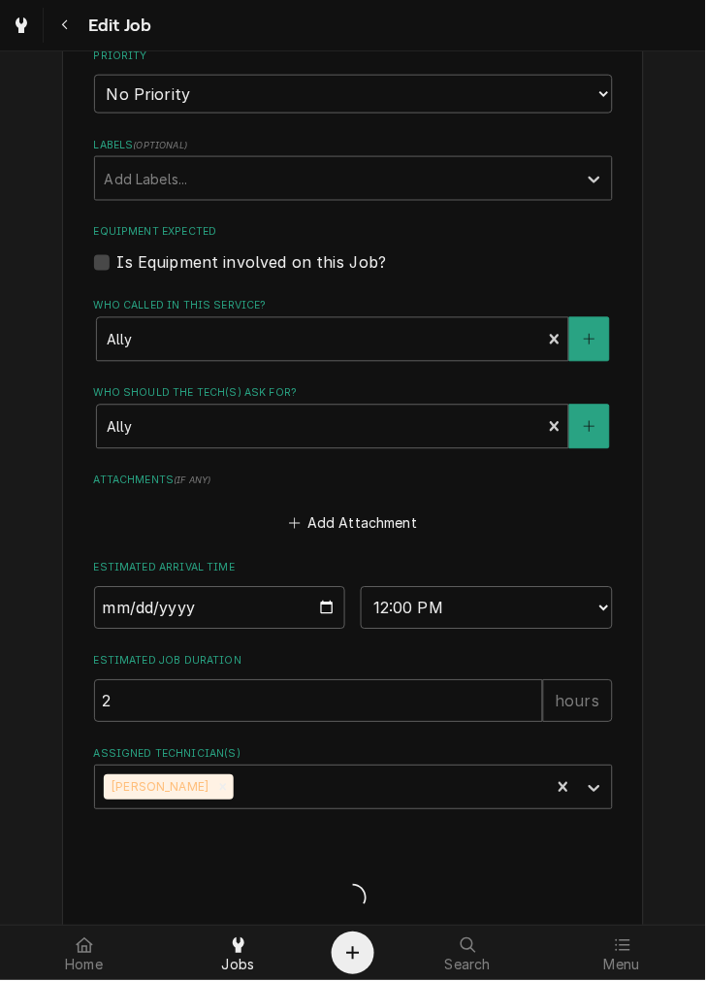
type textarea "x"
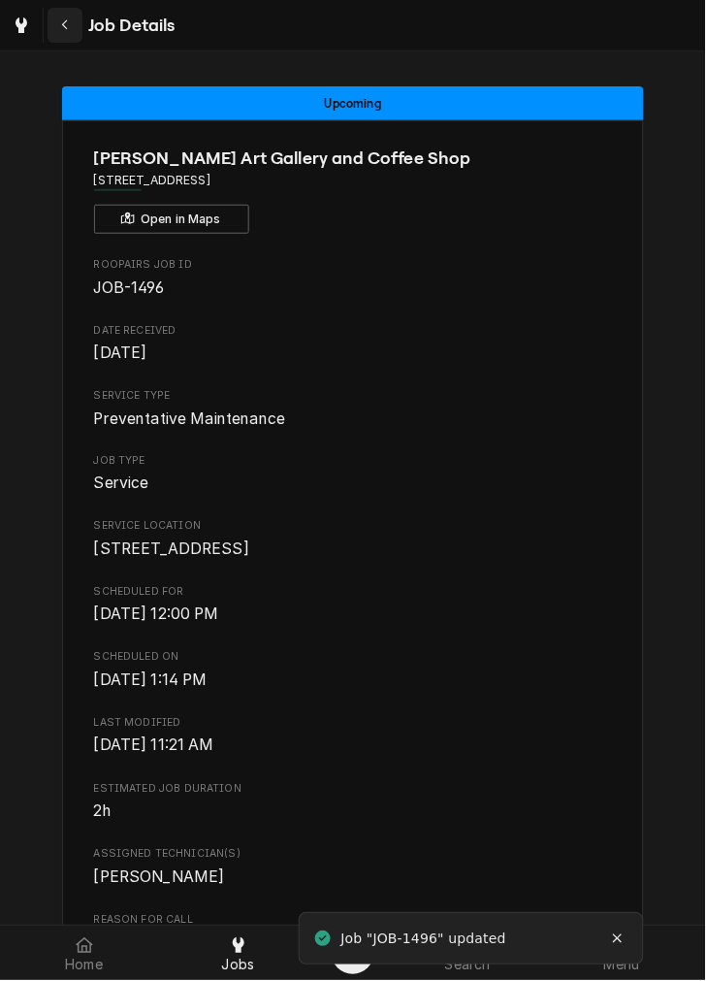
click at [70, 20] on div "Navigate back" at bounding box center [64, 25] width 19 height 19
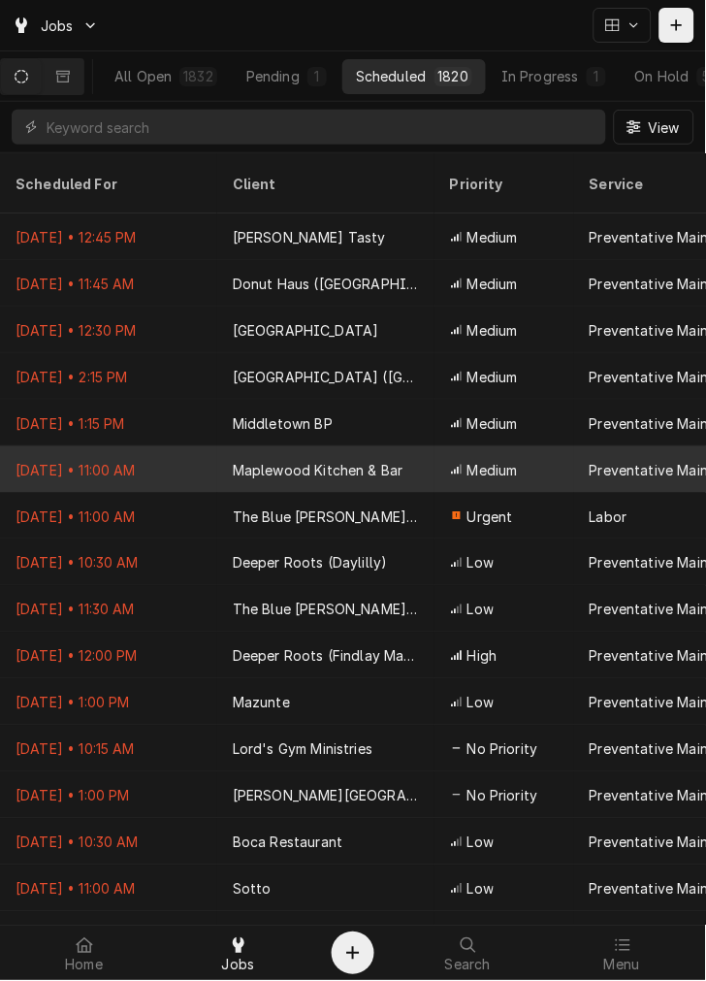
click at [589, 446] on div "Preventative Maintenance" at bounding box center [682, 469] width 217 height 47
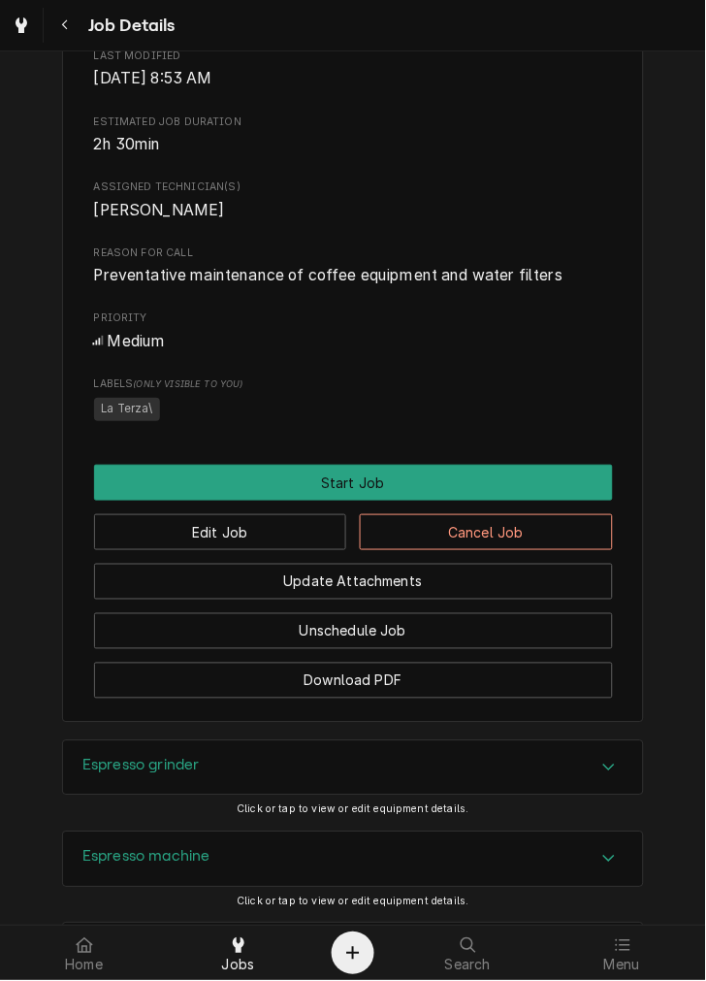
scroll to position [669, 0]
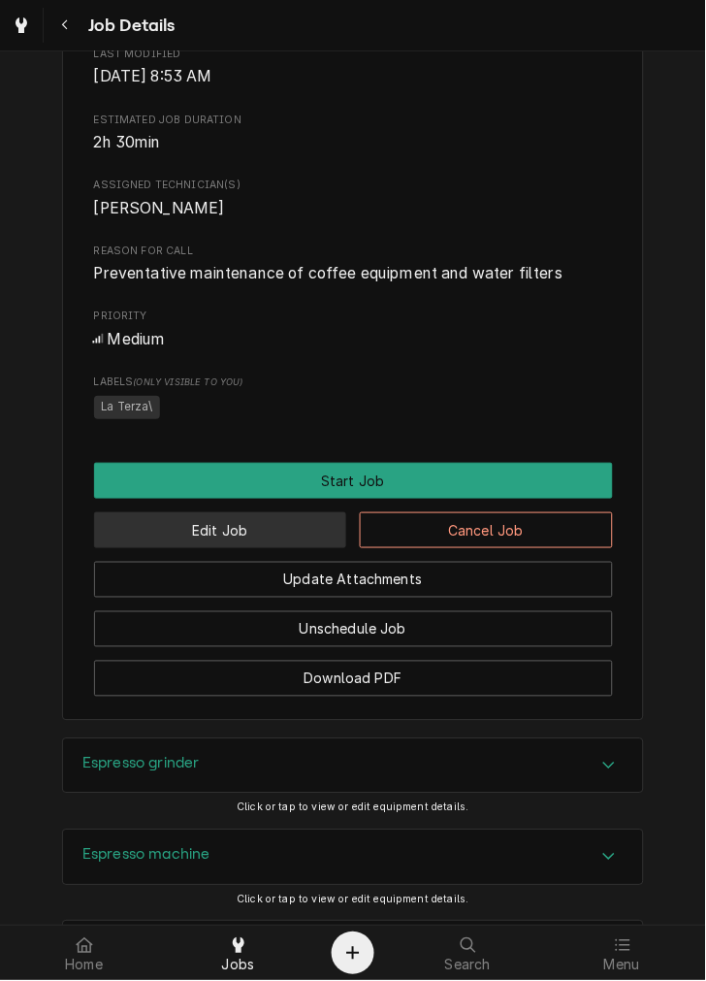
click at [263, 548] on button "Edit Job" at bounding box center [220, 530] width 253 height 36
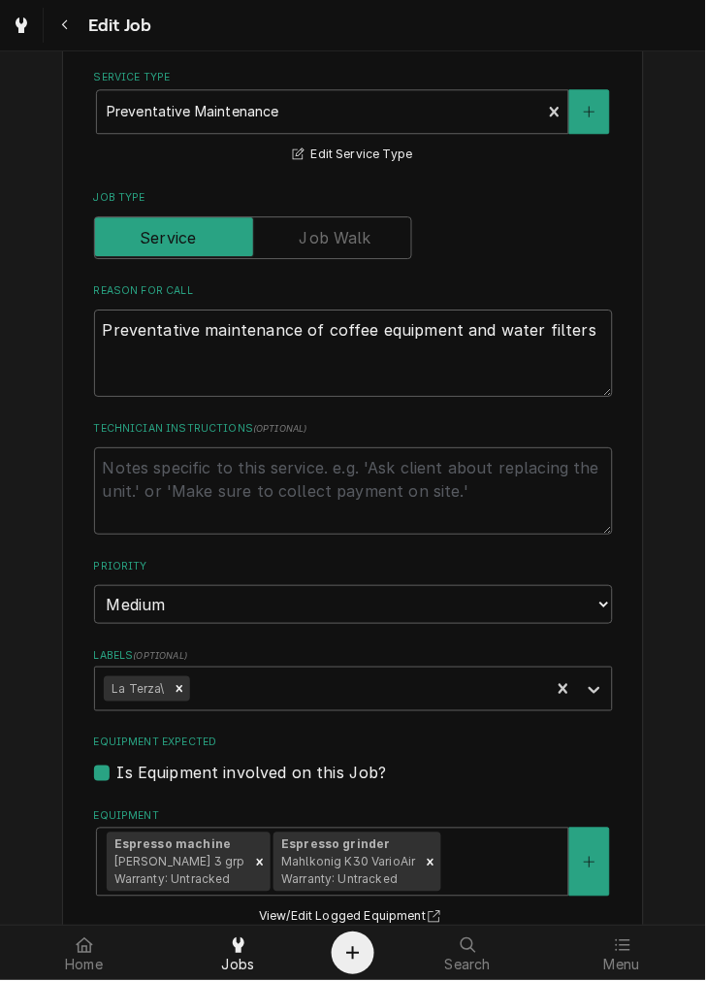
type textarea "x"
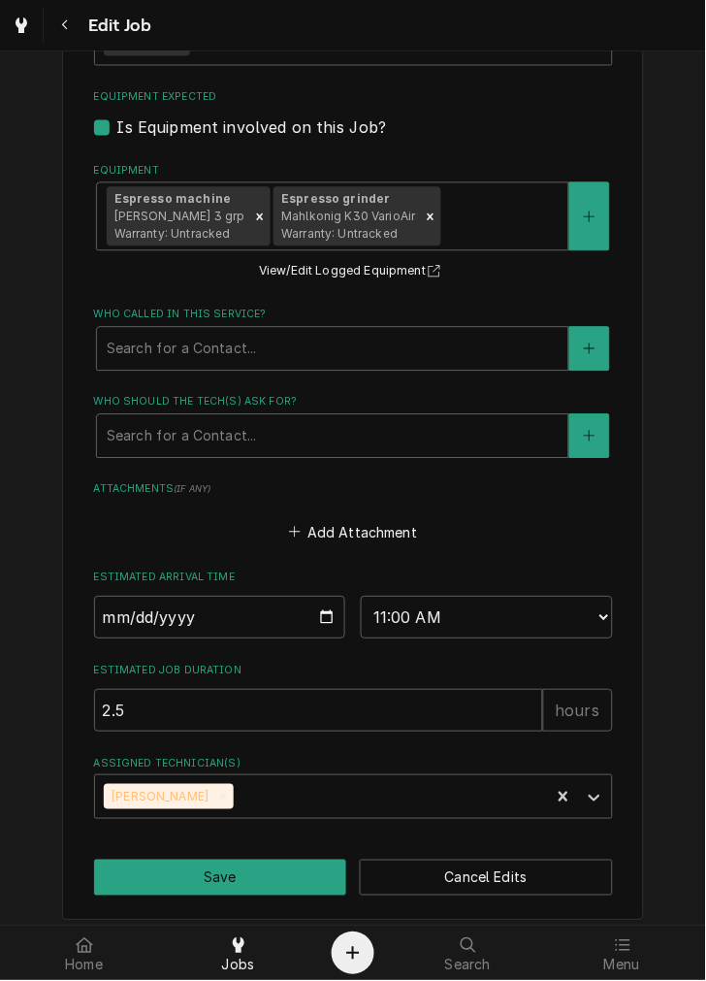
scroll to position [1181, 0]
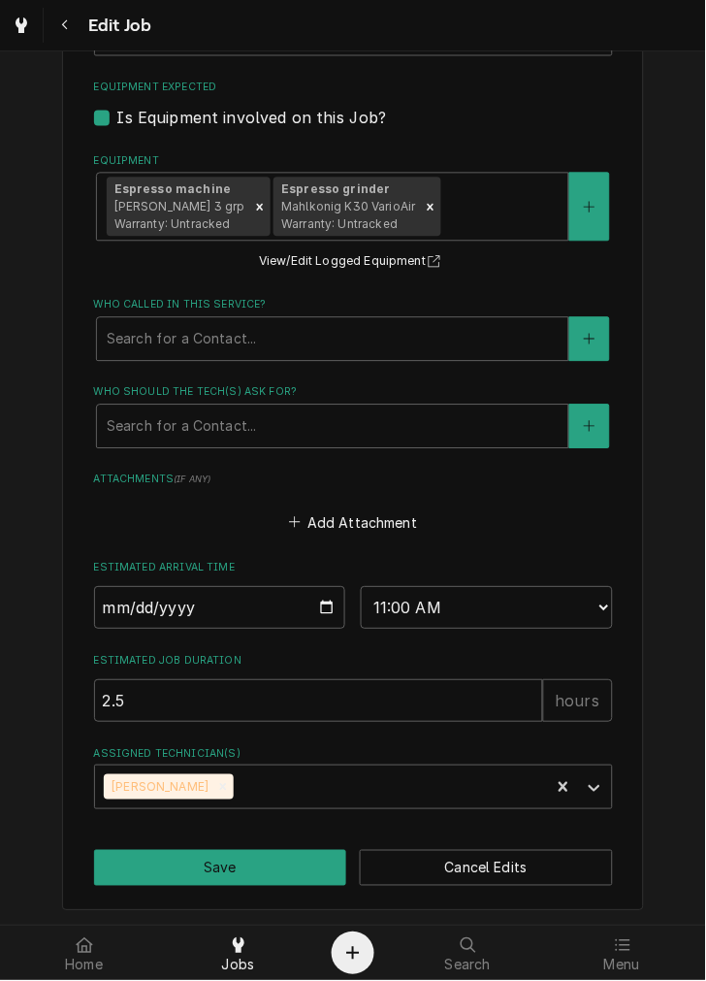
click at [320, 606] on input "[DATE]" at bounding box center [220, 608] width 252 height 43
click at [314, 607] on input "[DATE]" at bounding box center [220, 608] width 252 height 43
click at [512, 851] on button "Cancel Edits" at bounding box center [486, 869] width 253 height 36
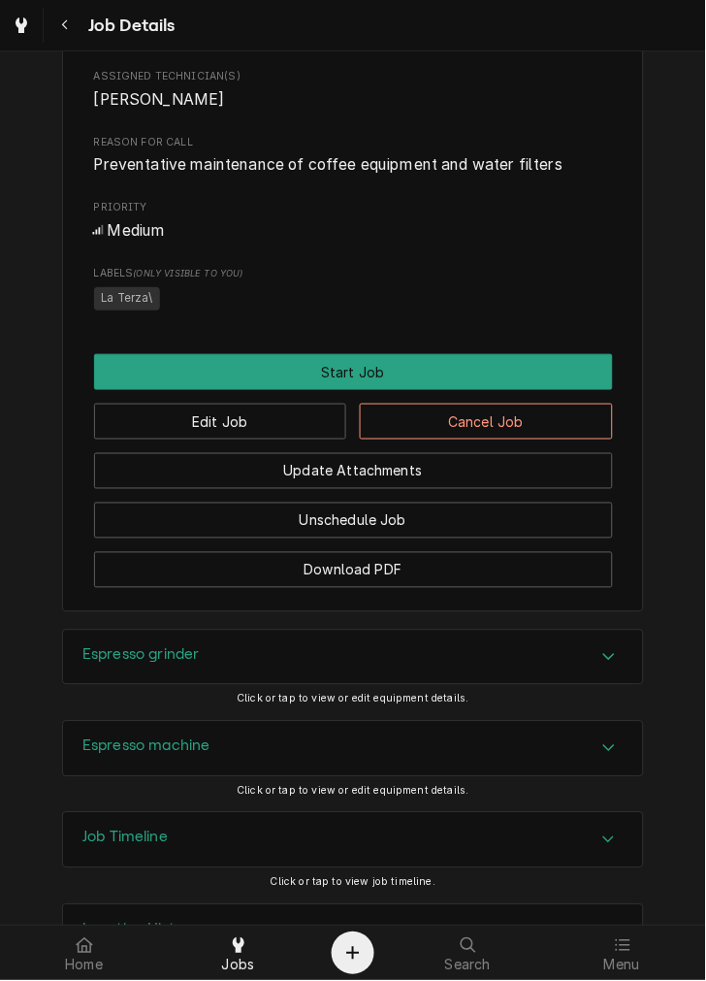
scroll to position [776, 0]
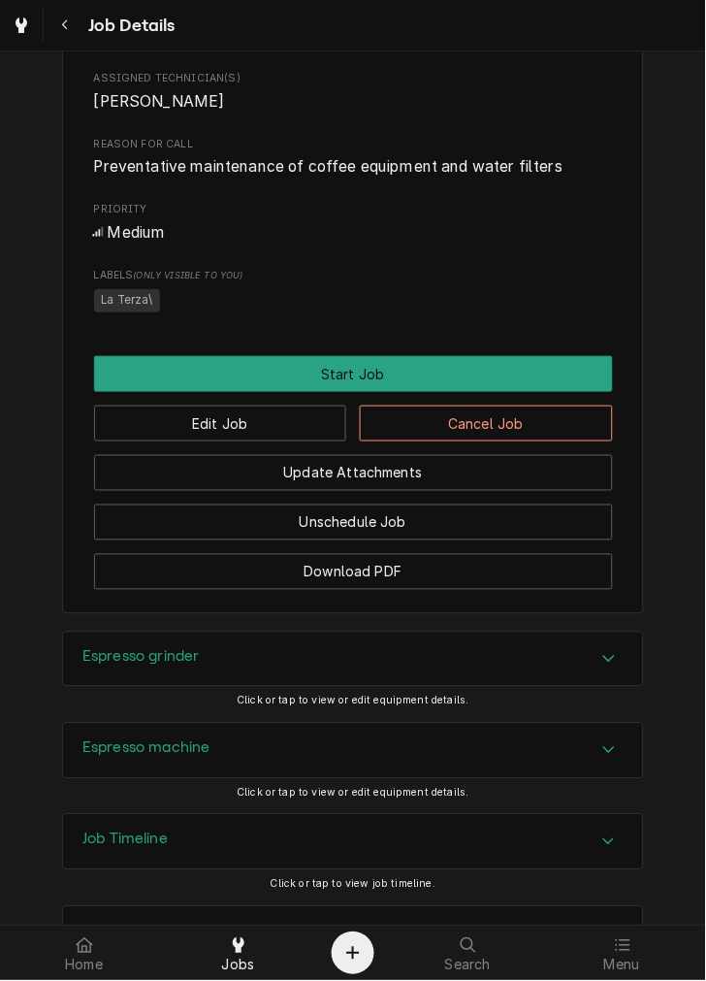
click at [485, 441] on button "Cancel Job" at bounding box center [486, 424] width 253 height 36
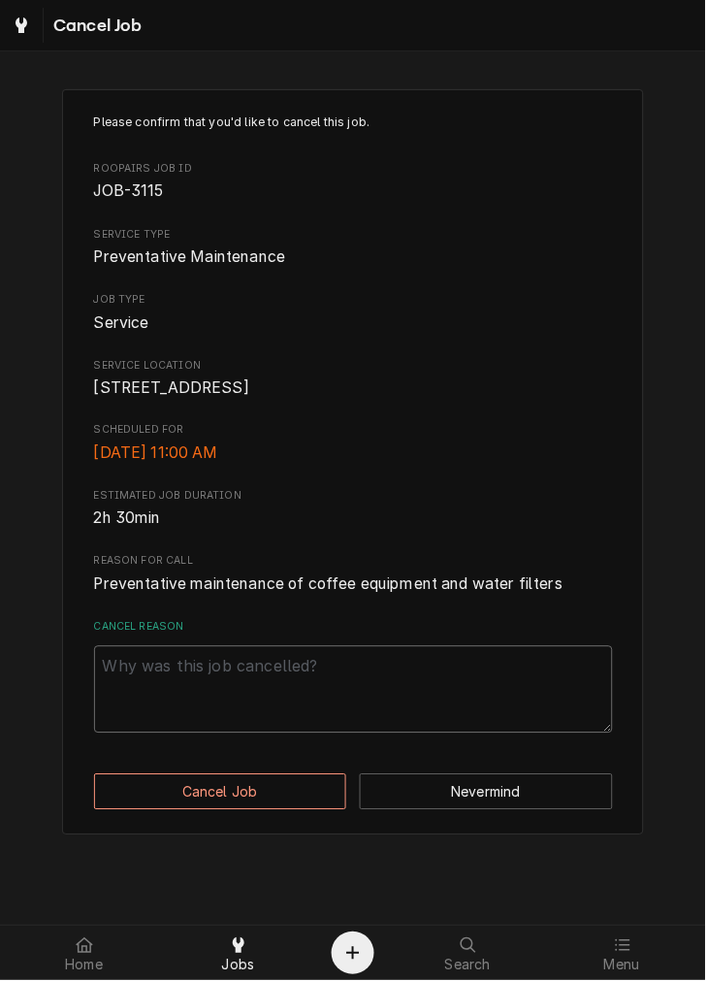
click at [363, 700] on textarea "Cancel Reason" at bounding box center [353, 689] width 519 height 87
type textarea "x"
type textarea "d"
type textarea "x"
type textarea "du"
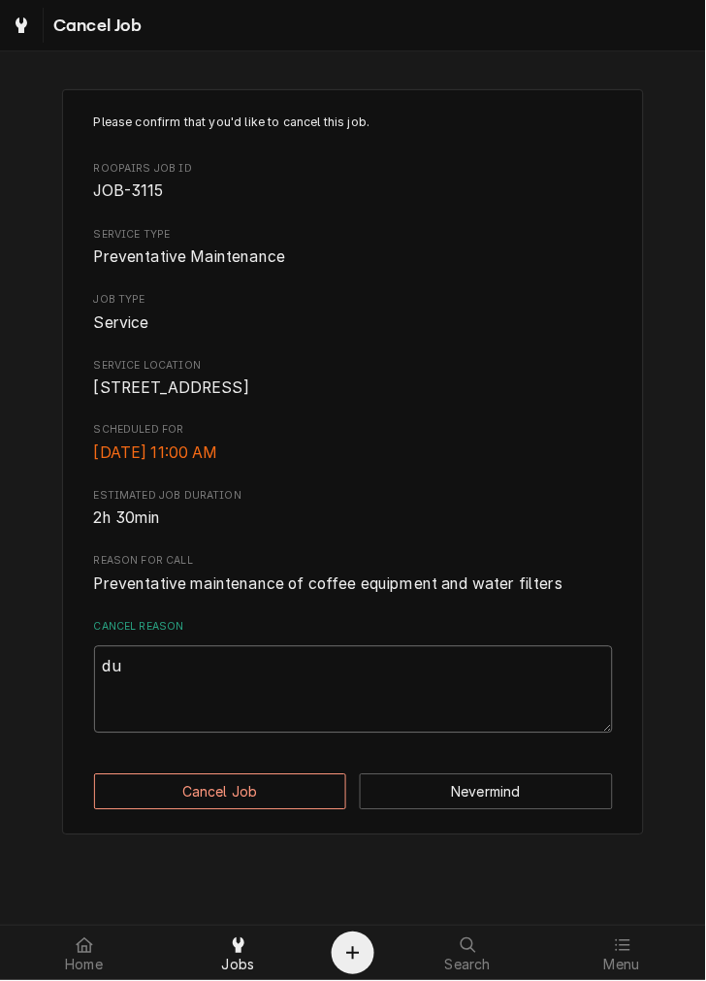
type textarea "x"
type textarea "dup"
type textarea "x"
type textarea "dupl"
type textarea "x"
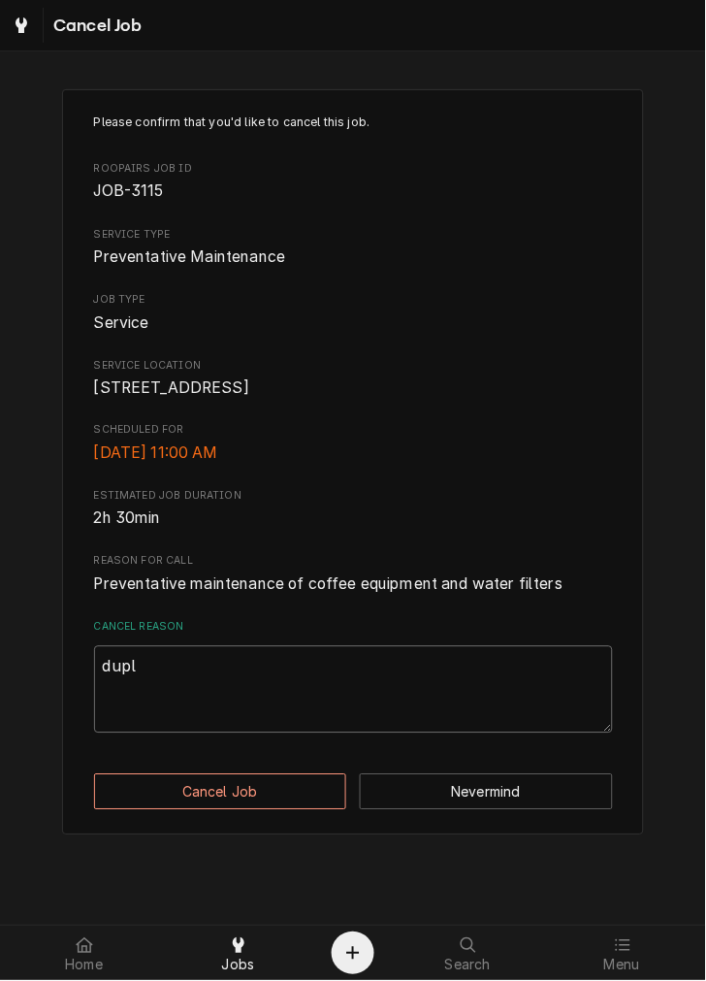
type textarea "duplu"
type textarea "x"
type textarea "dupluc"
type textarea "x"
type textarea "dupluca"
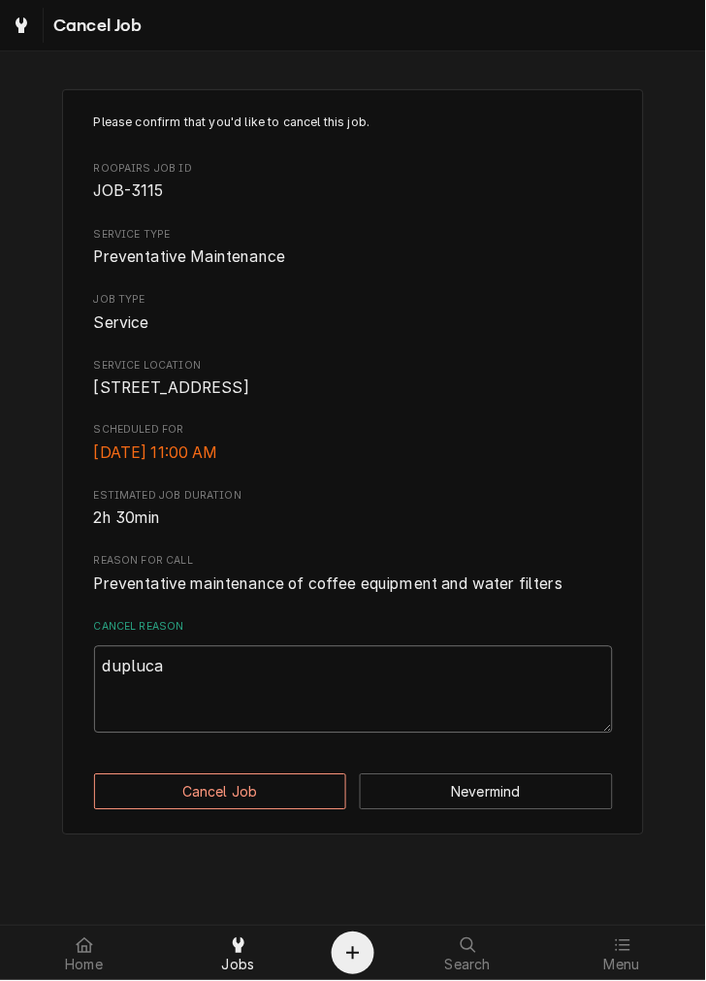
type textarea "x"
type textarea "dupluc"
type textarea "x"
type textarea "duplu"
type textarea "x"
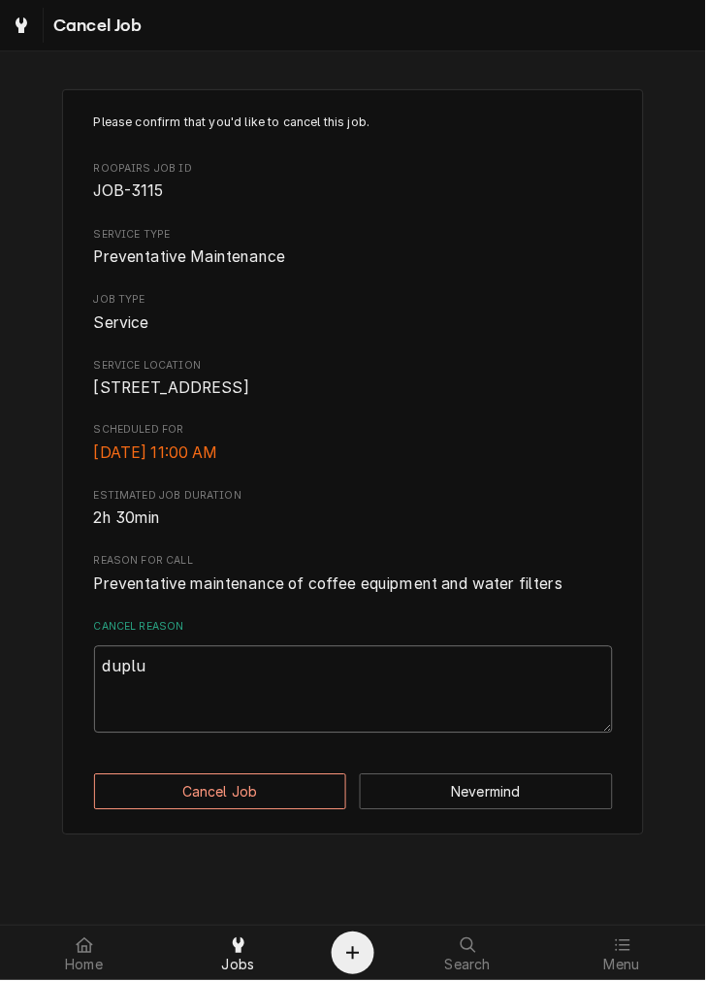
type textarea "dupl"
type textarea "x"
type textarea "dupli"
type textarea "x"
type textarea "duplic"
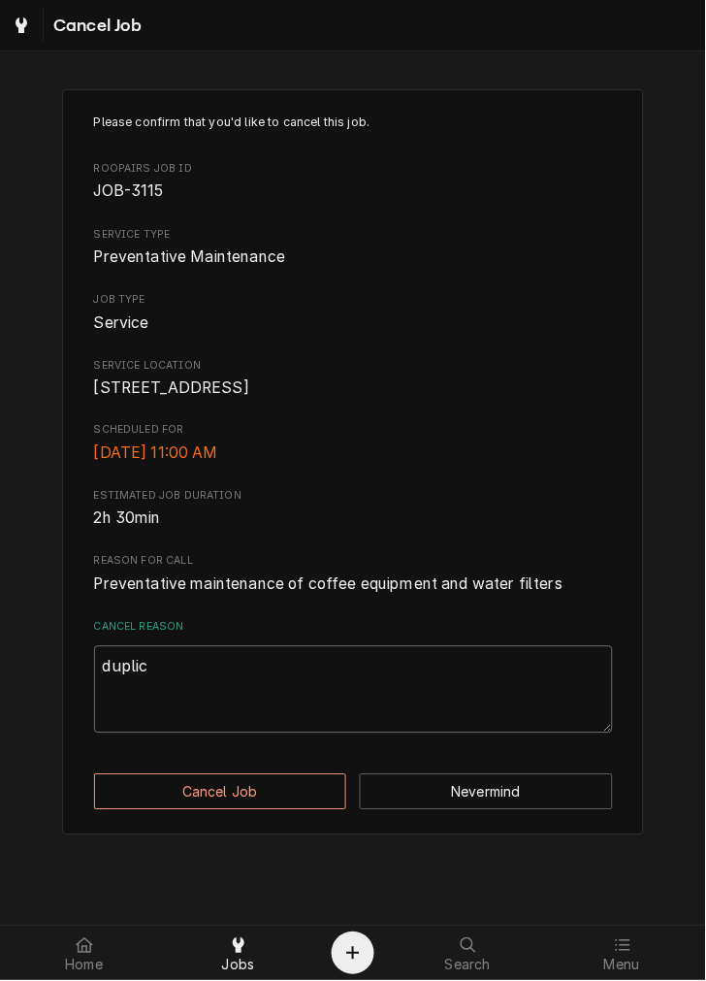
type textarea "x"
type textarea "duplica"
type textarea "x"
type textarea "duplicat"
type textarea "x"
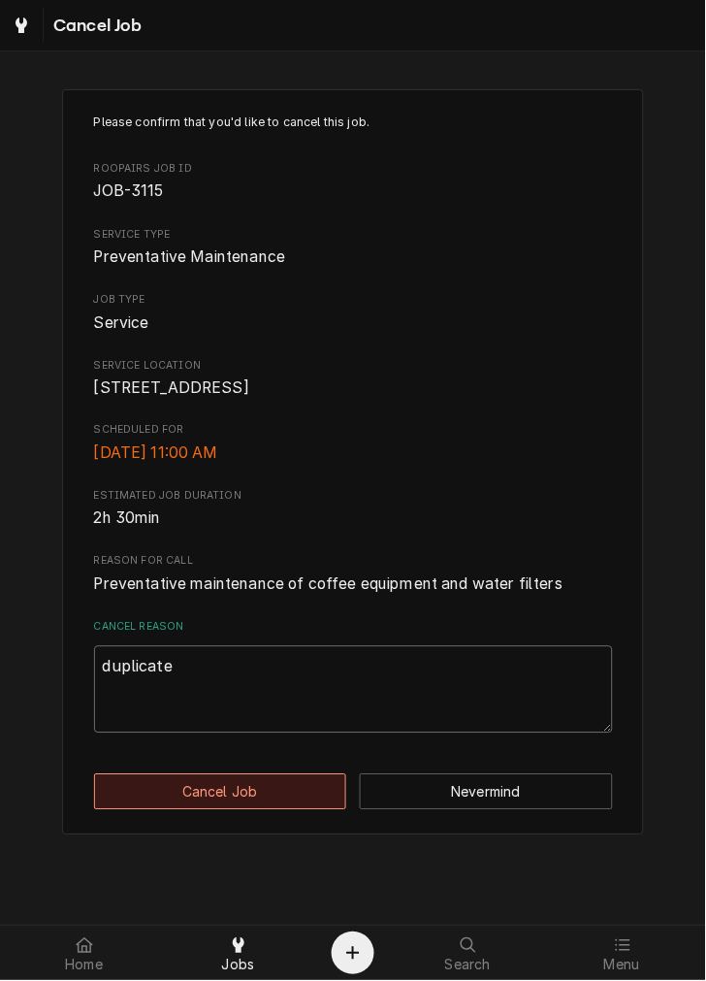
type textarea "duplicate"
click at [292, 810] on button "Cancel Job" at bounding box center [220, 792] width 253 height 36
type textarea "x"
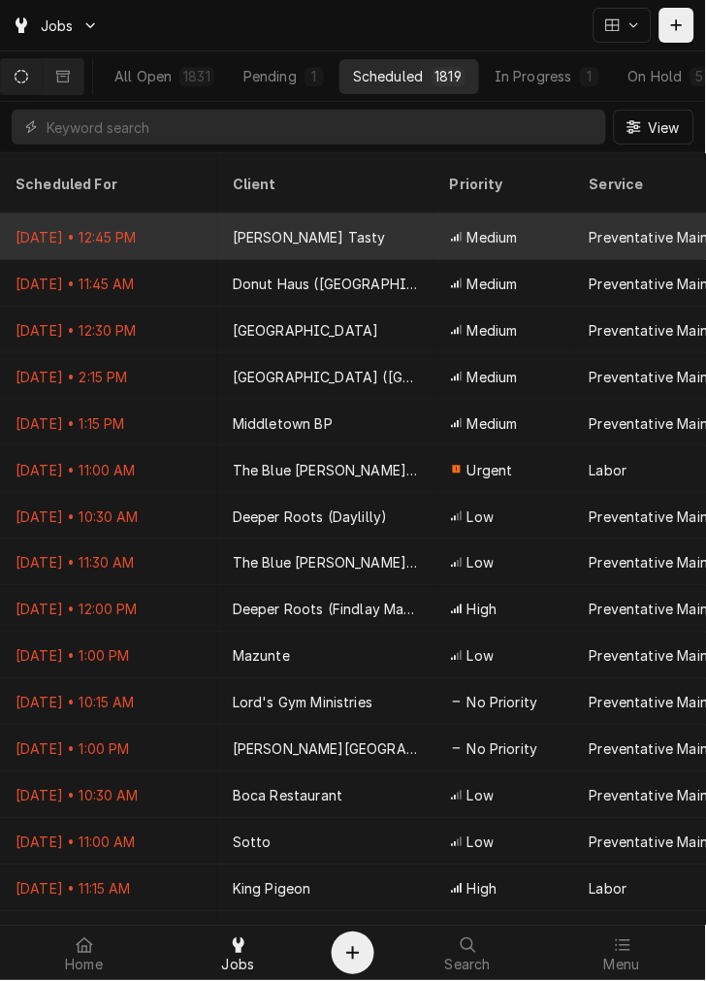
click at [304, 227] on div "[PERSON_NAME] Tasty" at bounding box center [309, 237] width 153 height 20
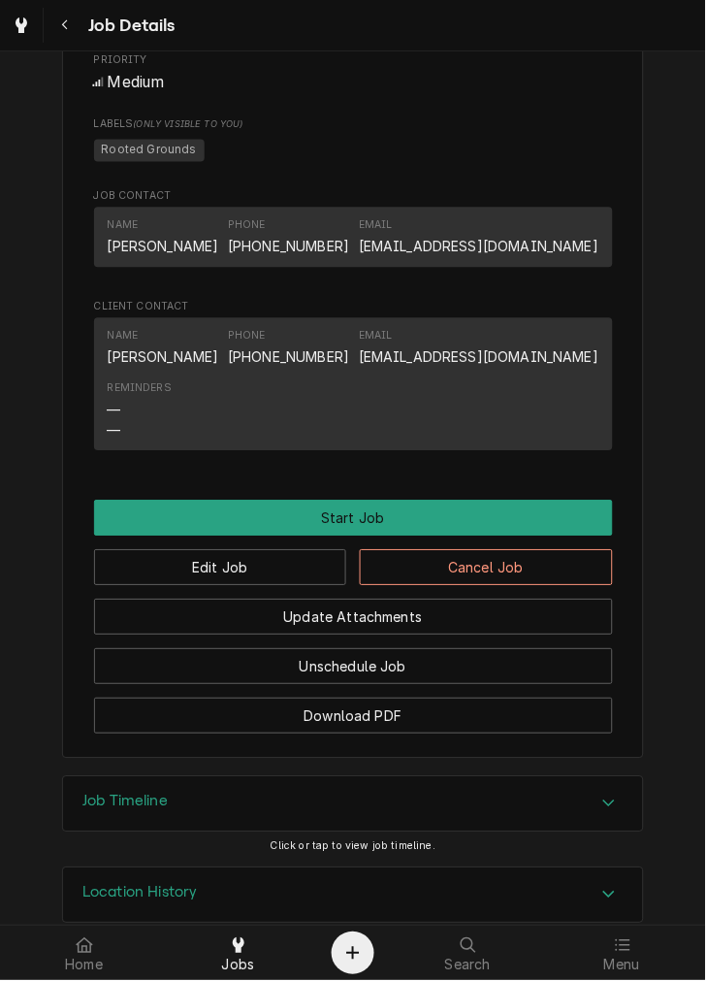
scroll to position [1150, 0]
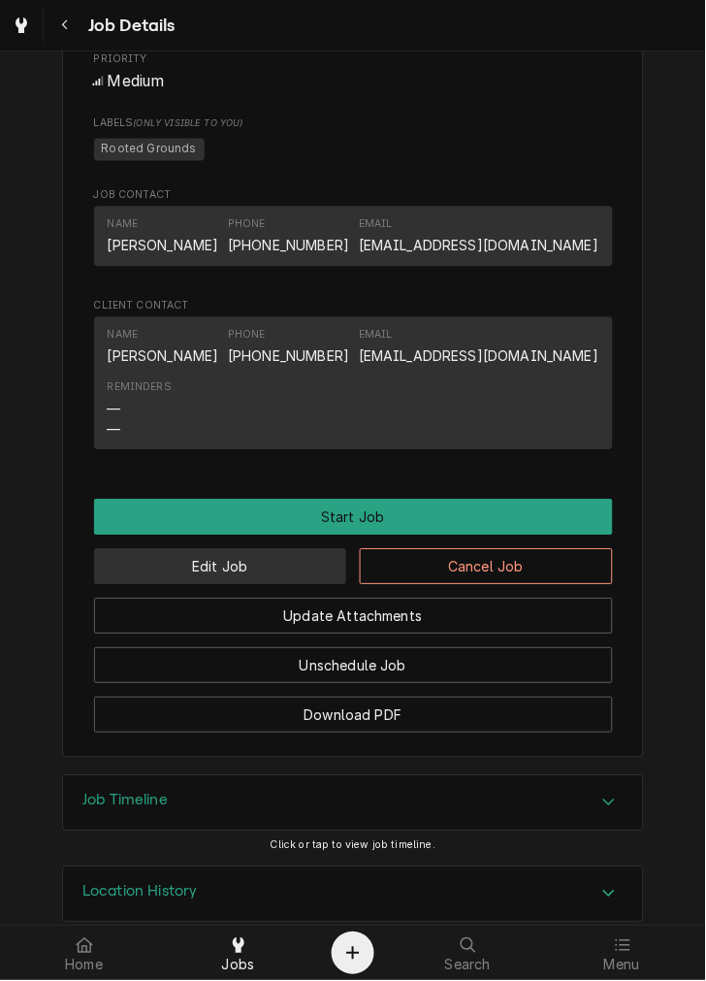
click at [270, 585] on button "Edit Job" at bounding box center [220, 567] width 253 height 36
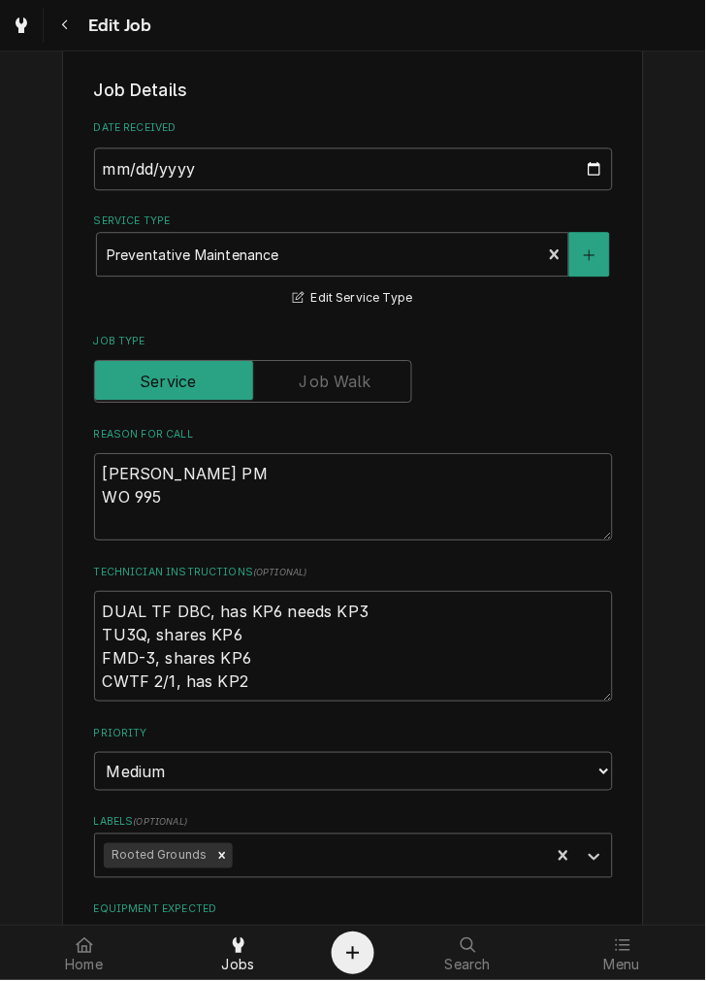
type textarea "x"
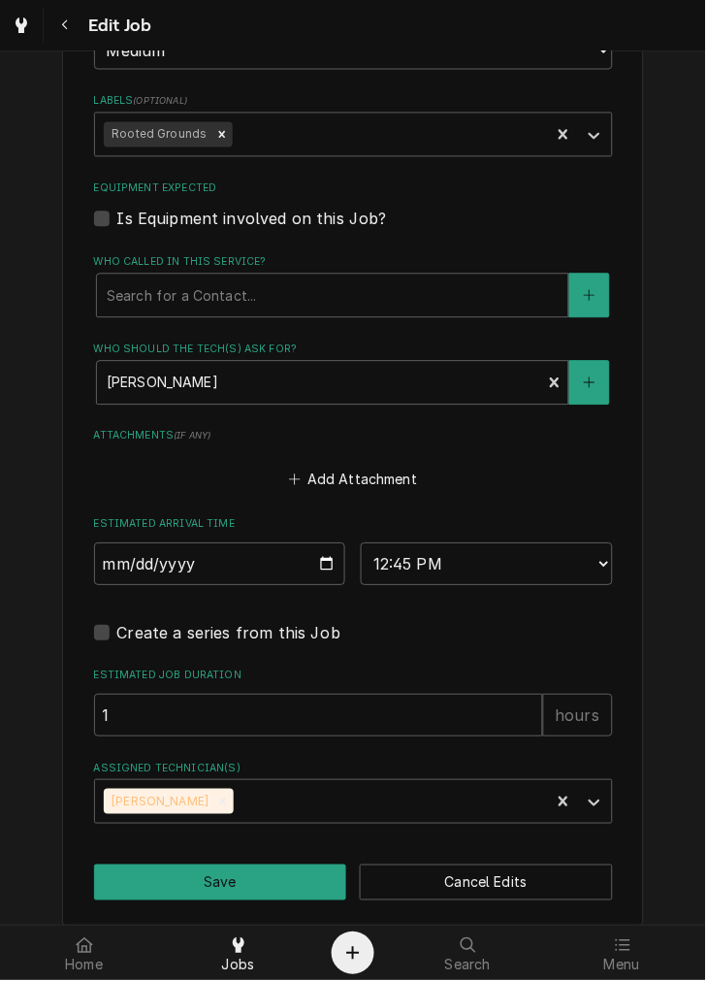
scroll to position [1172, 0]
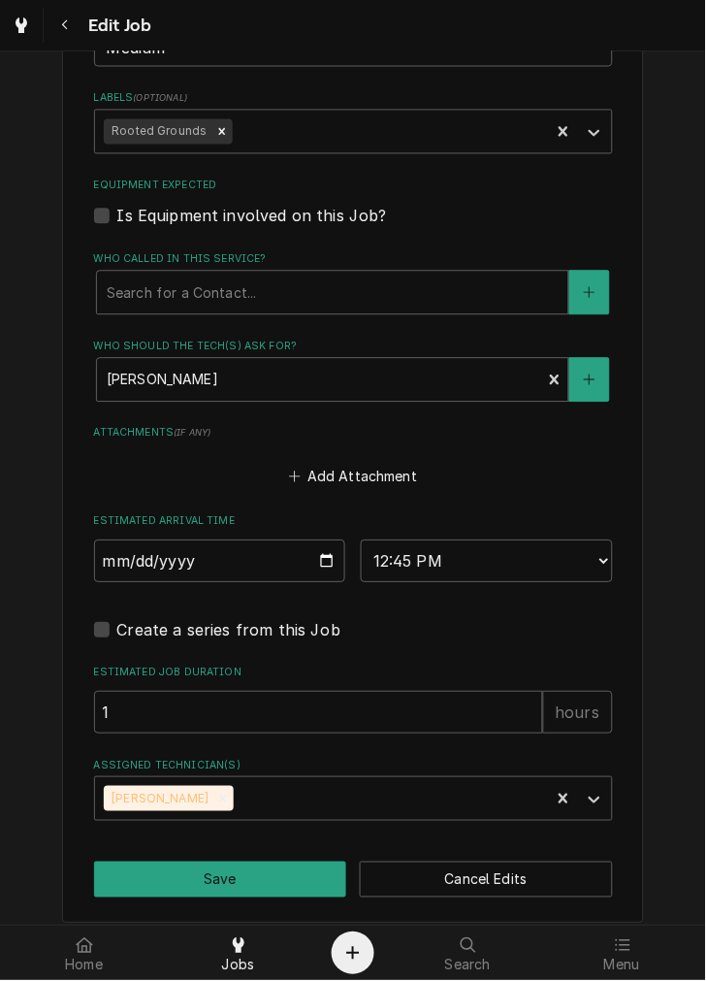
click at [321, 563] on input "2025-08-21" at bounding box center [220, 561] width 252 height 43
type input "2025-09-17"
click at [257, 879] on button "Save" at bounding box center [220, 881] width 253 height 36
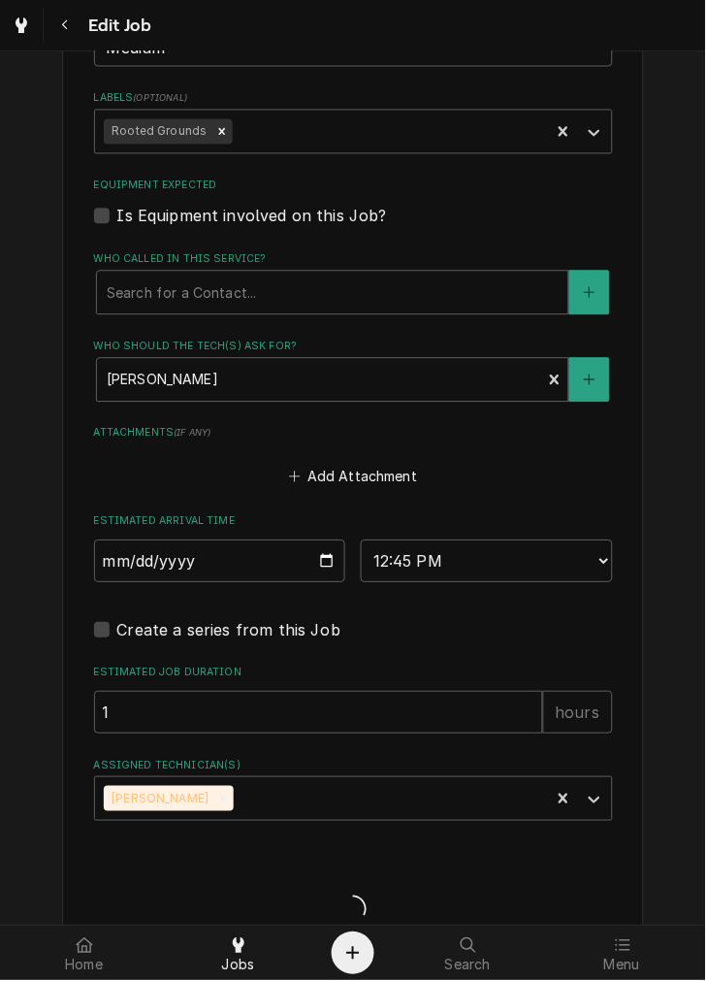
type textarea "x"
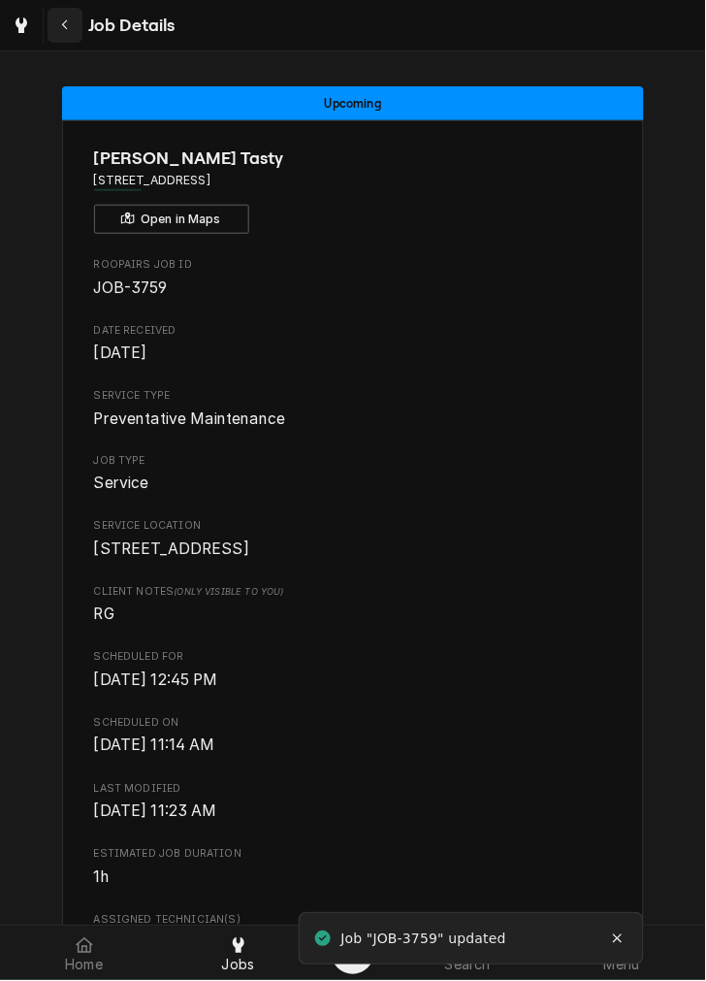
click at [80, 25] on button "Navigate back" at bounding box center [65, 25] width 35 height 35
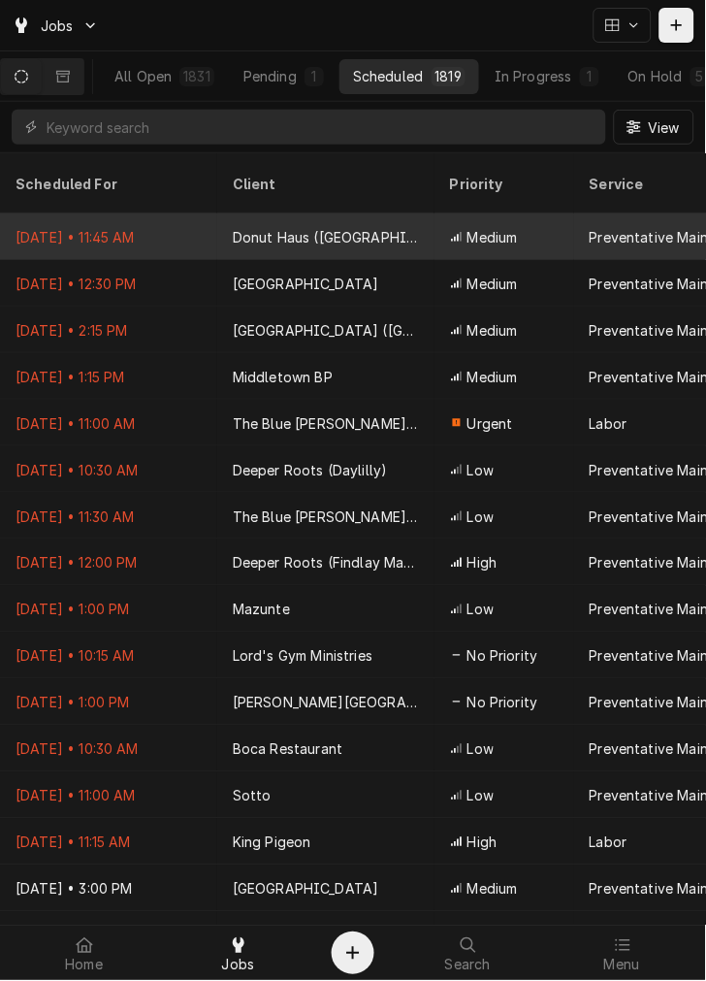
click at [365, 227] on div "Donut Haus ([GEOGRAPHIC_DATA])" at bounding box center [326, 237] width 186 height 20
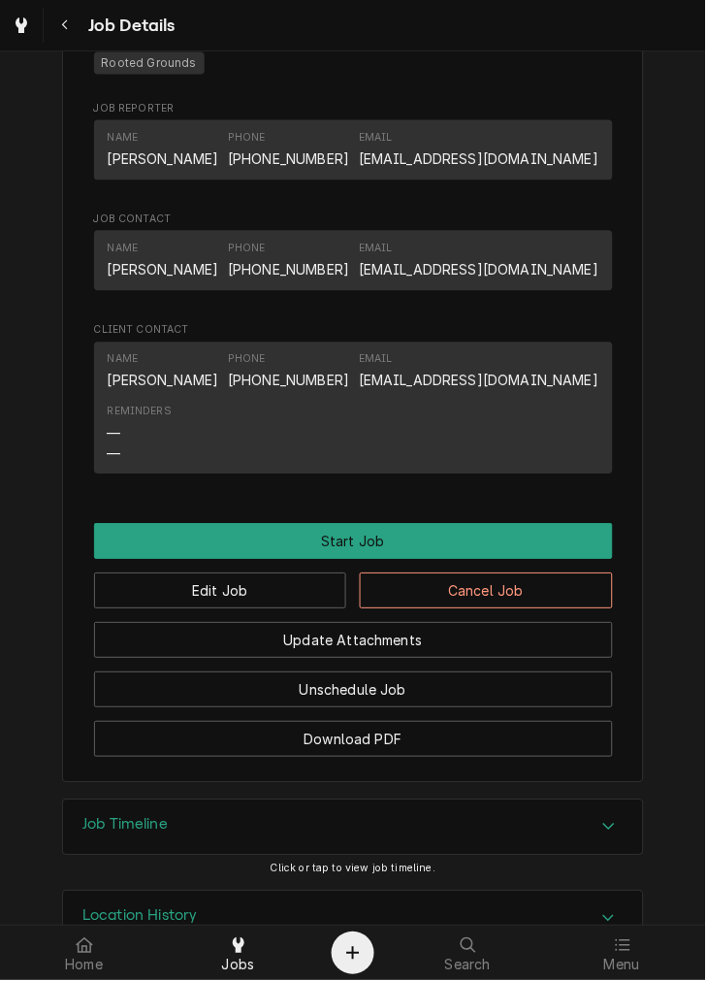
scroll to position [1171, 0]
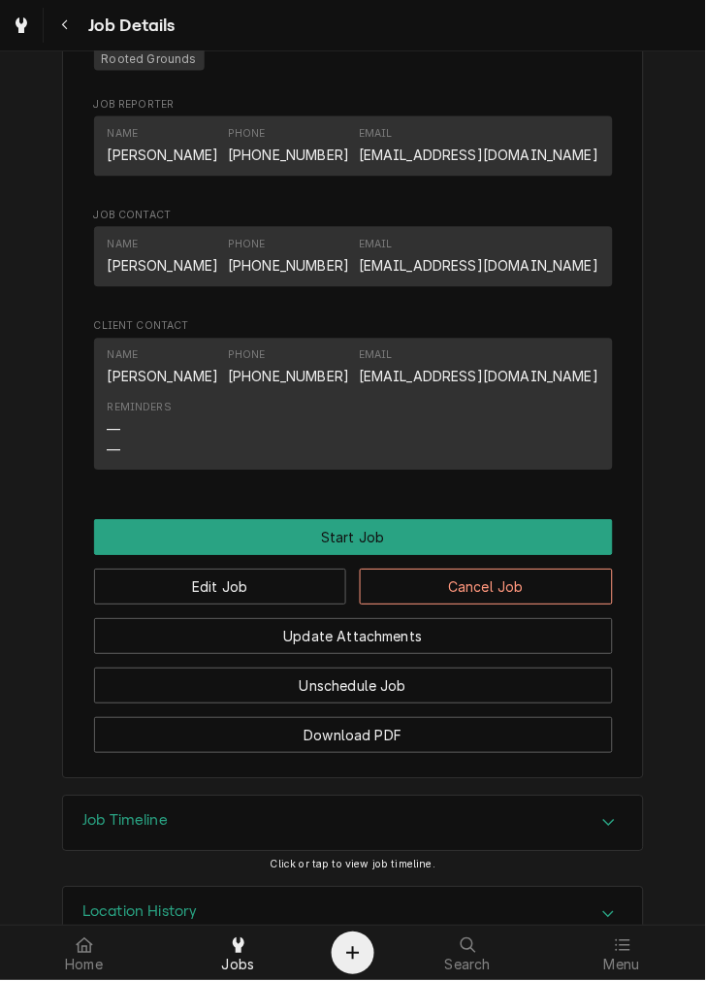
click at [294, 605] on button "Edit Job" at bounding box center [220, 588] width 253 height 36
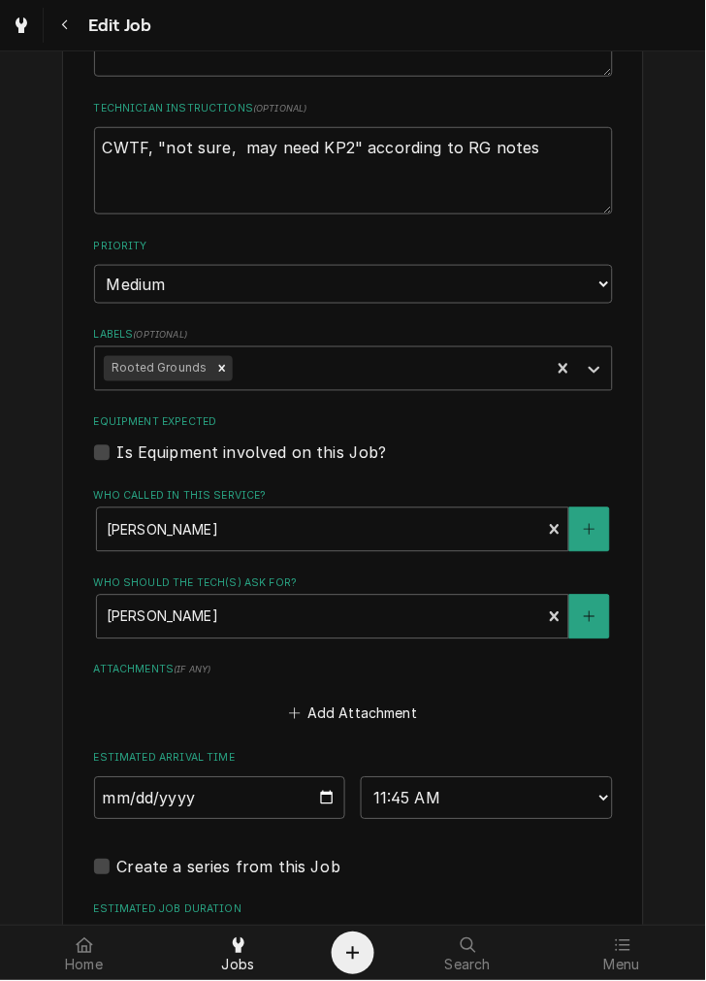
scroll to position [1161, 0]
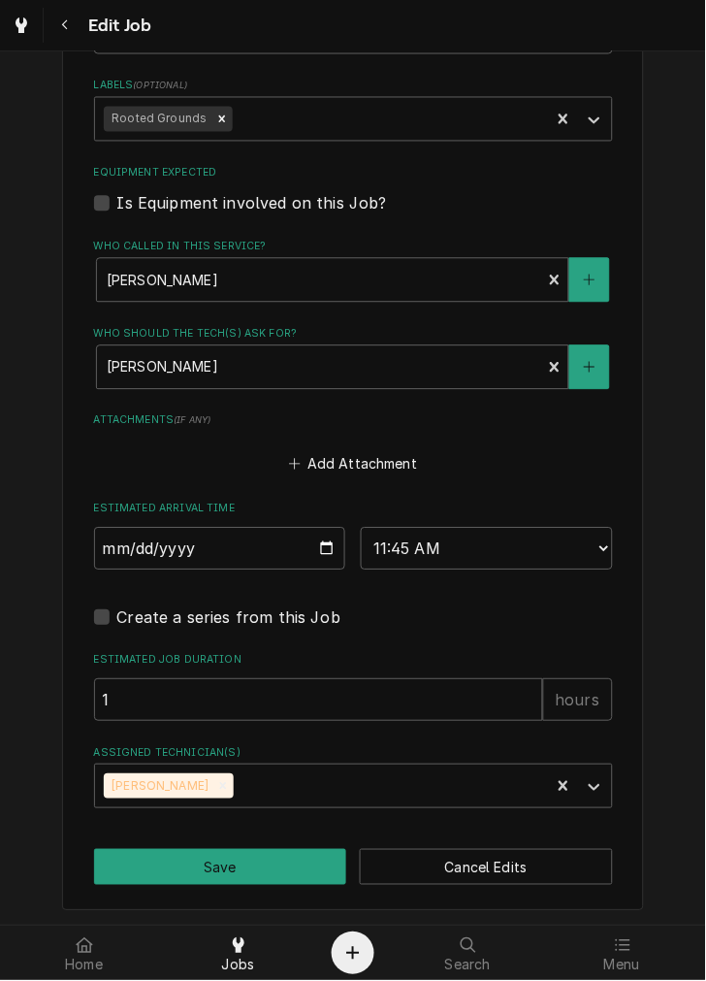
type textarea "x"
